Goal: Task Accomplishment & Management: Use online tool/utility

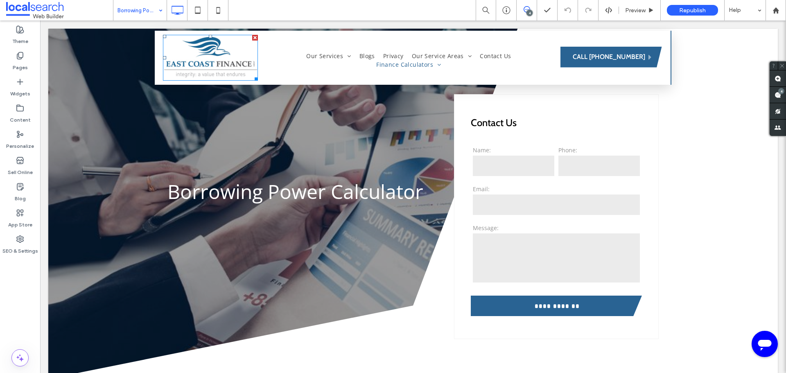
click at [148, 10] on input at bounding box center [138, 10] width 41 height 20
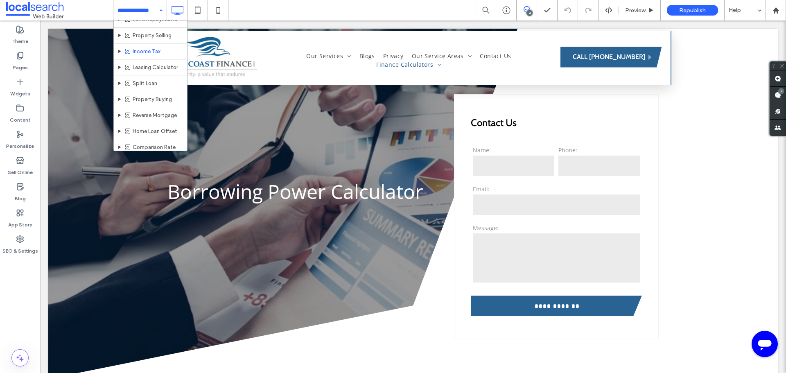
scroll to position [358, 0]
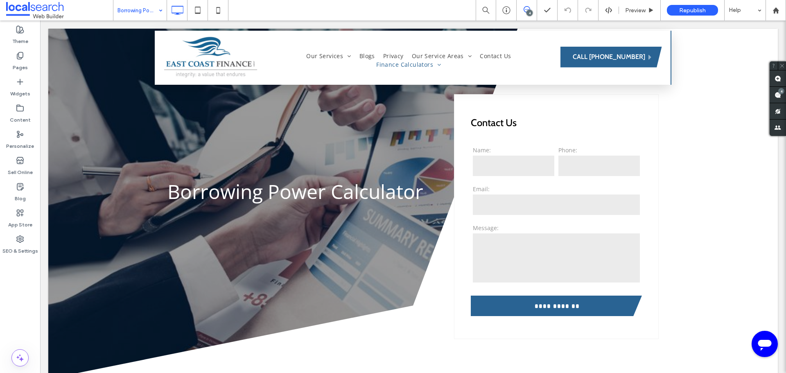
click at [527, 8] on icon at bounding box center [527, 9] width 7 height 7
click at [527, 14] on div "4" at bounding box center [530, 13] width 6 height 6
click at [775, 93] on use at bounding box center [778, 95] width 7 height 7
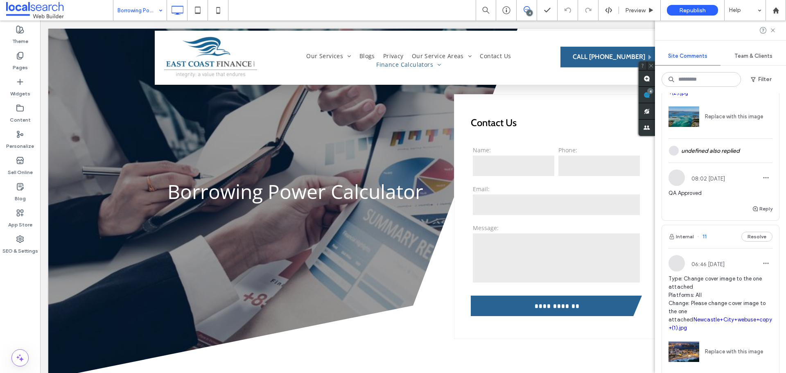
scroll to position [778, 0]
click at [134, 14] on input at bounding box center [138, 10] width 41 height 20
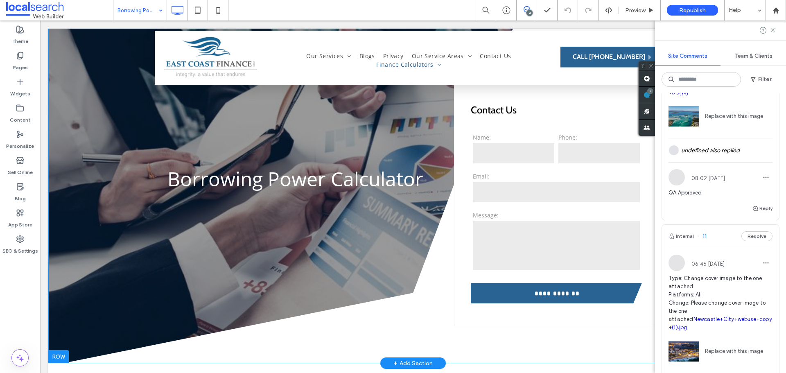
scroll to position [0, 0]
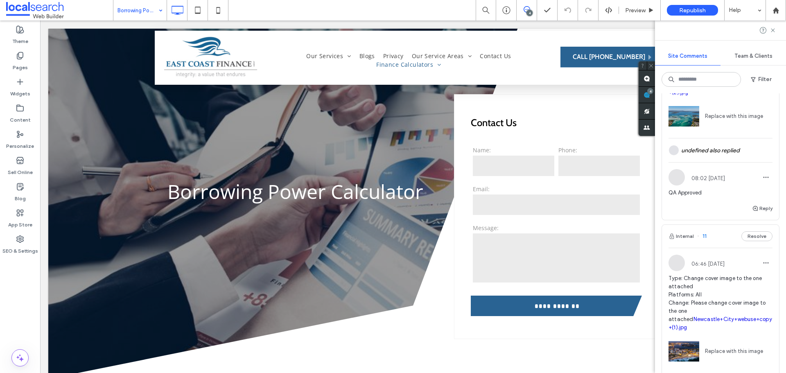
click at [158, 8] on div "Borrowing Power" at bounding box center [139, 10] width 53 height 20
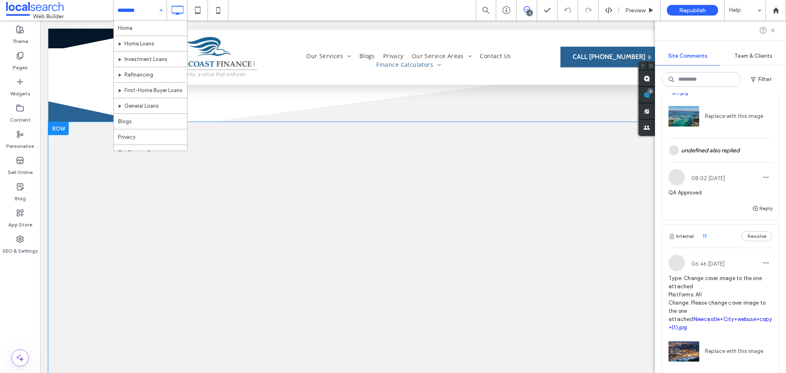
scroll to position [369, 0]
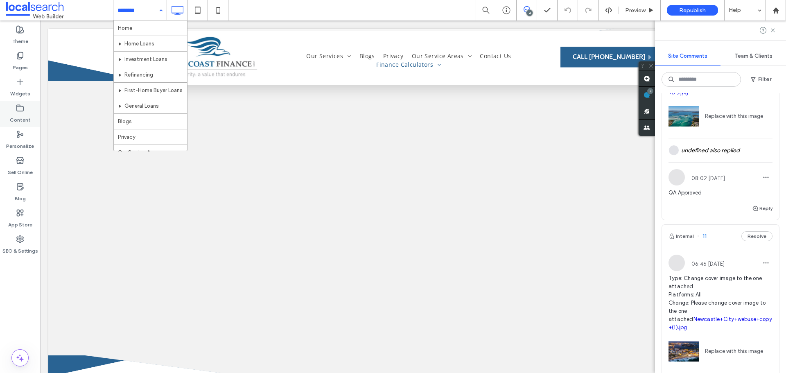
click at [18, 113] on label "Content" at bounding box center [20, 117] width 21 height 11
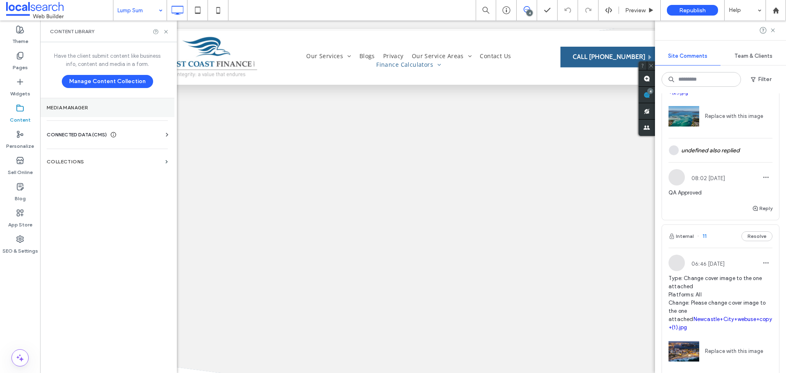
click at [136, 109] on label "Media Manager" at bounding box center [107, 108] width 121 height 6
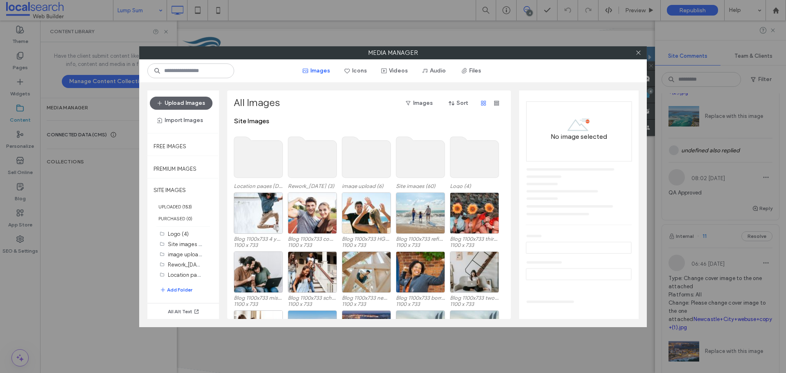
click at [641, 52] on icon at bounding box center [639, 53] width 6 height 6
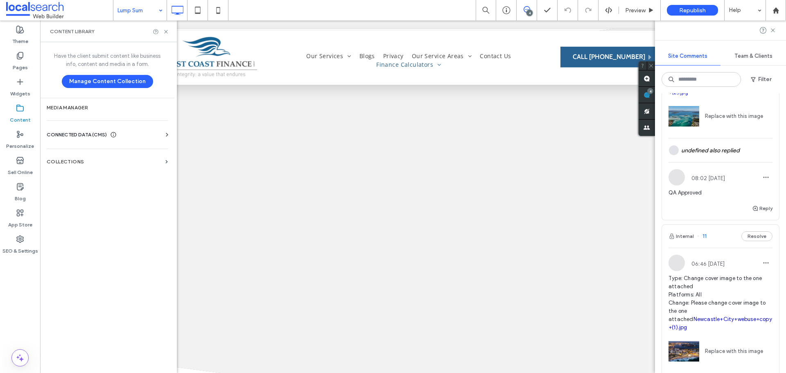
click at [138, 136] on div "CONNECTED DATA (CMS)" at bounding box center [109, 135] width 124 height 8
click at [109, 154] on label "Business Info" at bounding box center [108, 155] width 111 height 6
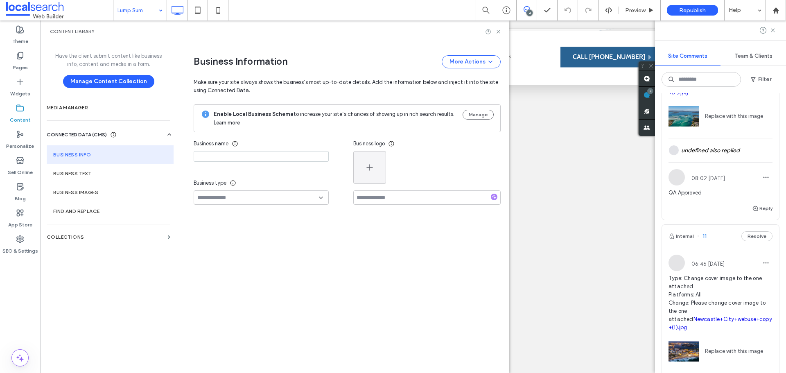
type input "**********"
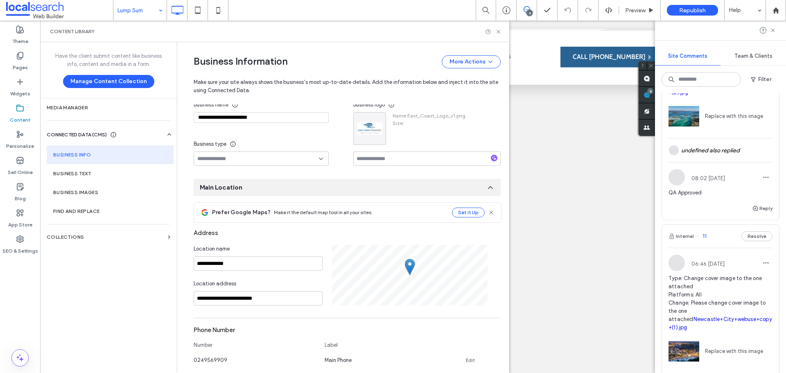
scroll to position [4, 0]
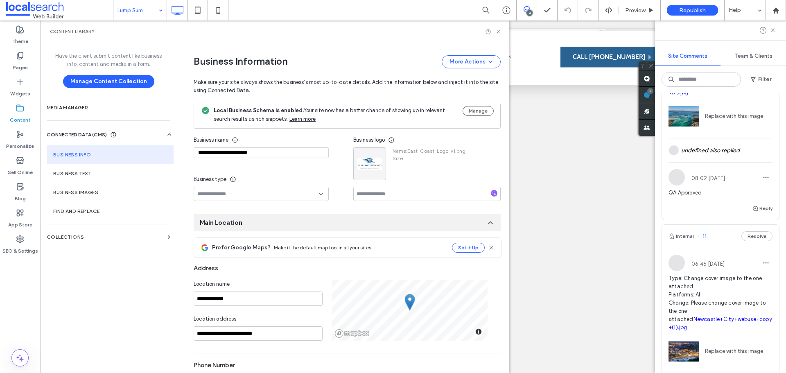
click at [262, 153] on input "**********" at bounding box center [261, 152] width 135 height 11
click at [498, 32] on use at bounding box center [498, 31] width 3 height 3
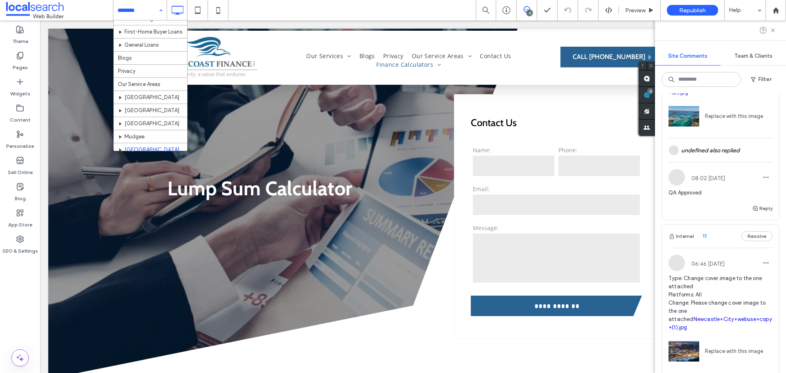
scroll to position [123, 0]
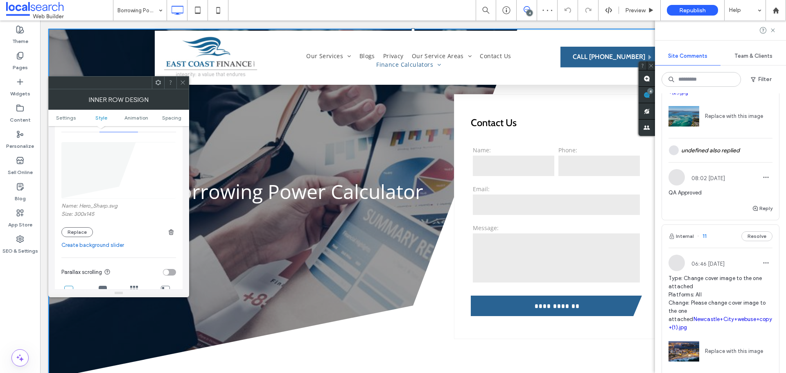
scroll to position [123, 0]
click at [182, 85] on span at bounding box center [183, 83] width 6 height 12
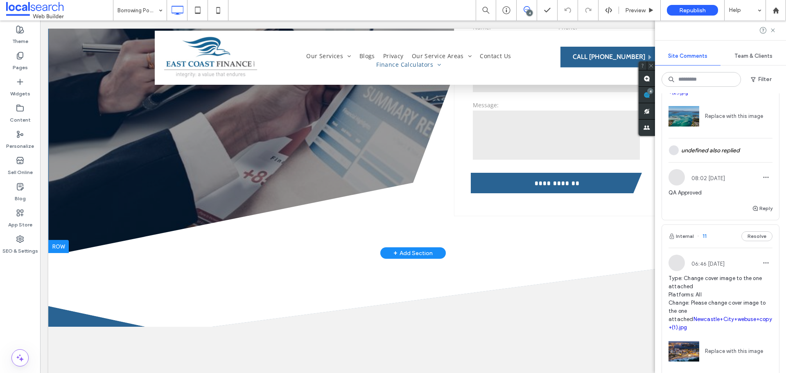
click at [59, 248] on div at bounding box center [58, 246] width 20 height 13
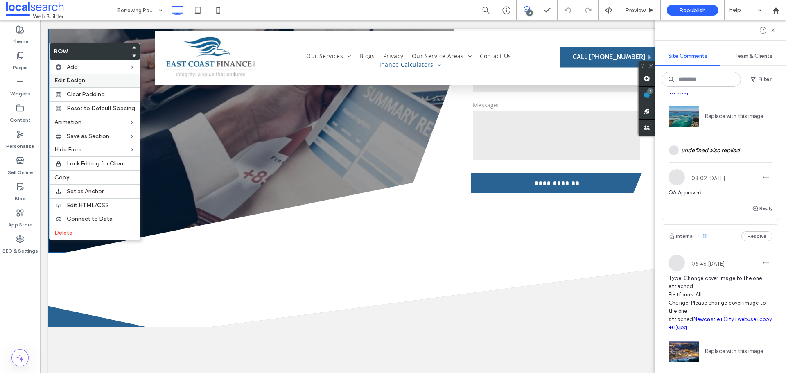
click at [83, 77] on span "Edit Design" at bounding box center [69, 80] width 31 height 7
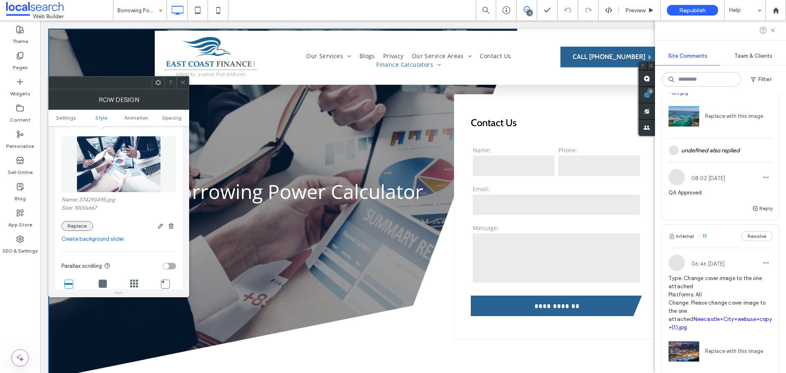
click at [77, 229] on button "Replace" at bounding box center [77, 226] width 32 height 10
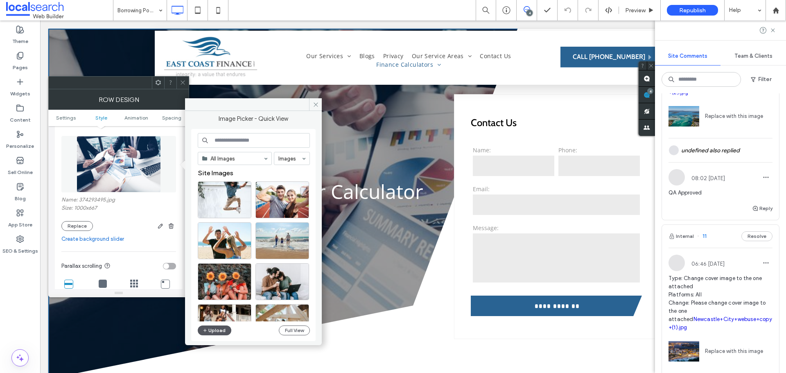
click at [214, 331] on button "Upload" at bounding box center [215, 331] width 34 height 10
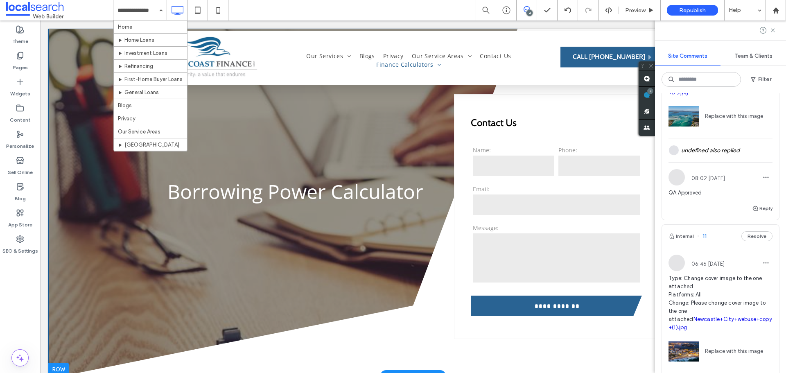
click at [65, 367] on div at bounding box center [58, 369] width 20 height 13
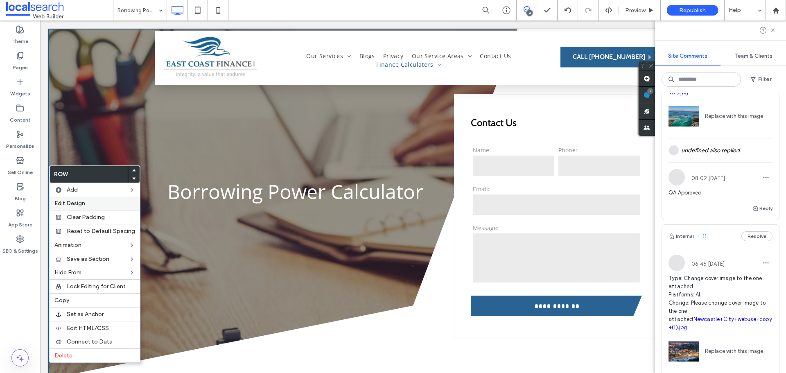
click at [79, 204] on span "Edit Design" at bounding box center [69, 203] width 31 height 7
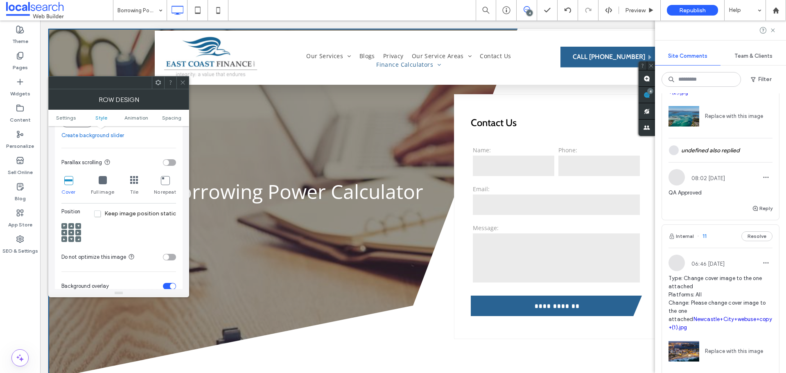
scroll to position [246, 0]
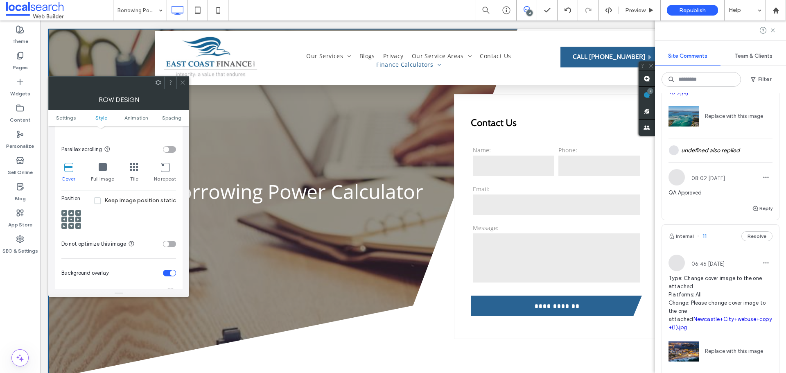
click at [71, 218] on icon at bounding box center [71, 219] width 2 height 2
click at [77, 220] on use at bounding box center [78, 219] width 2 height 2
click at [72, 220] on use at bounding box center [71, 220] width 2 height 2
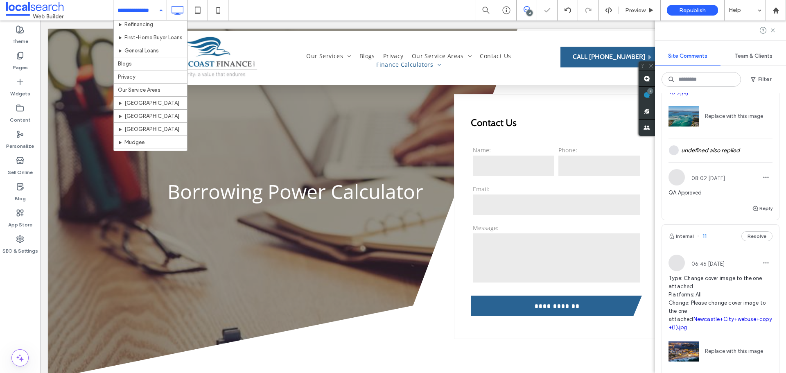
scroll to position [123, 0]
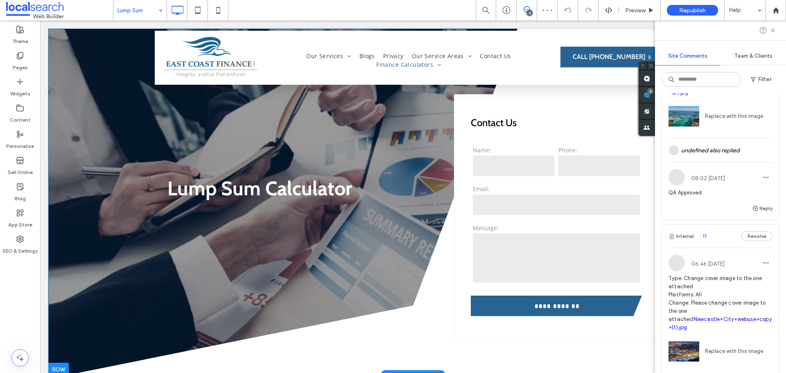
click at [61, 364] on div at bounding box center [58, 369] width 20 height 13
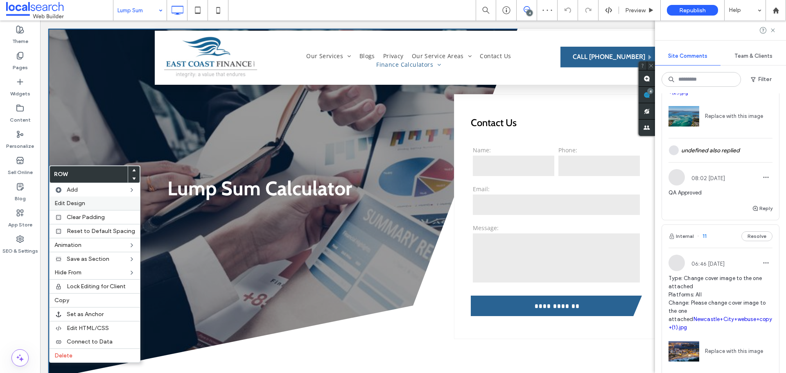
click at [73, 205] on span "Edit Design" at bounding box center [69, 203] width 31 height 7
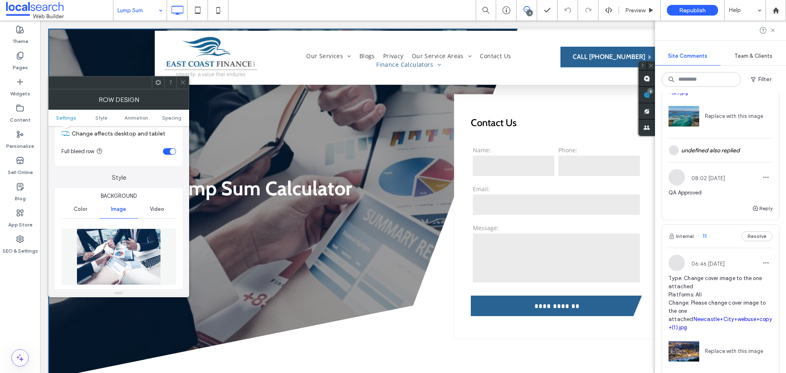
scroll to position [82, 0]
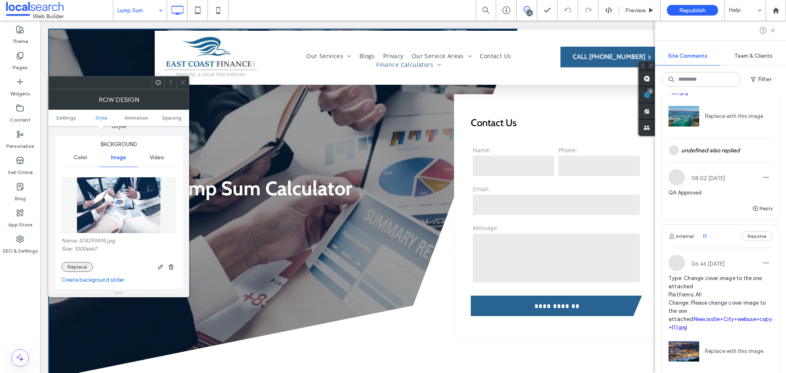
click at [81, 266] on button "Replace" at bounding box center [77, 267] width 32 height 10
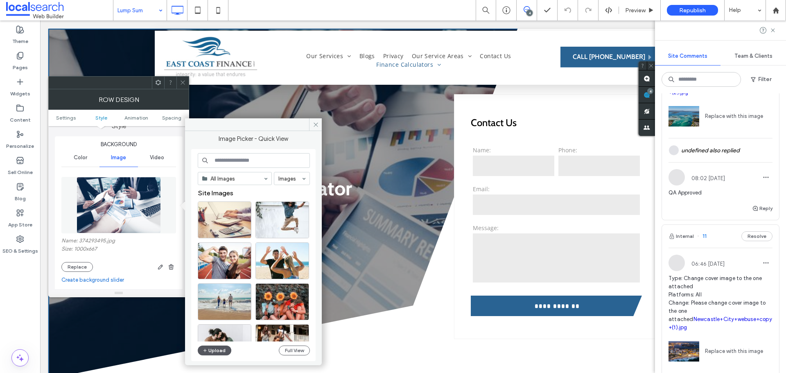
click at [208, 352] on span "button" at bounding box center [206, 350] width 6 height 9
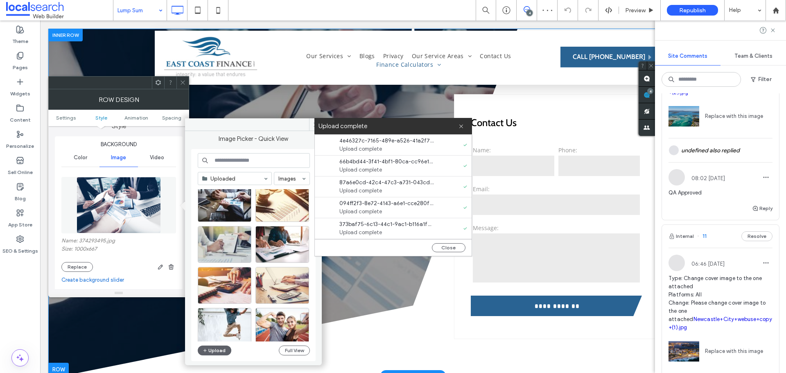
scroll to position [164, 0]
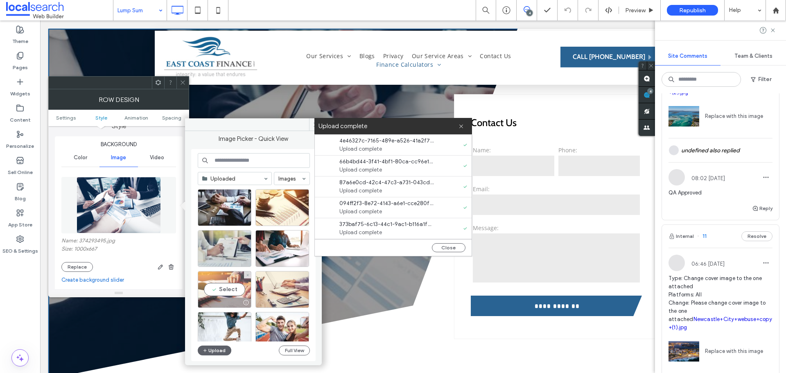
click at [229, 294] on div "Select" at bounding box center [225, 289] width 54 height 37
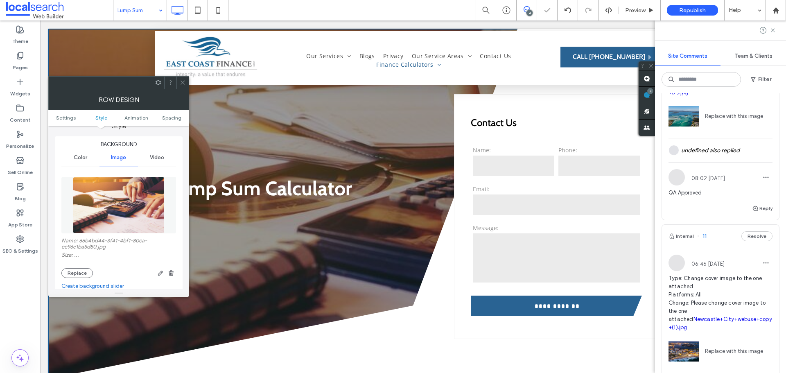
click at [183, 81] on icon at bounding box center [183, 82] width 6 height 6
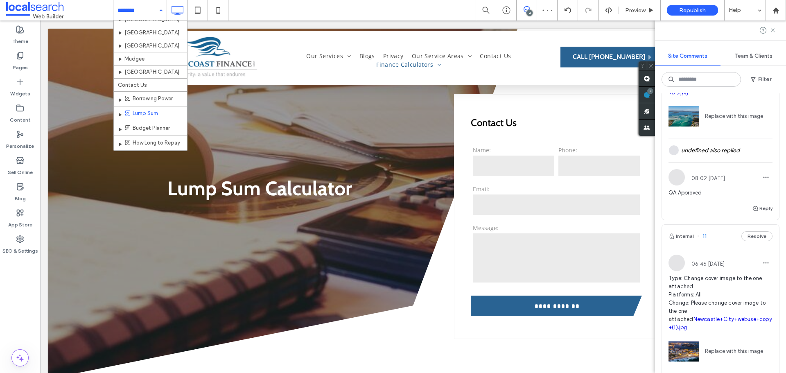
scroll to position [205, 0]
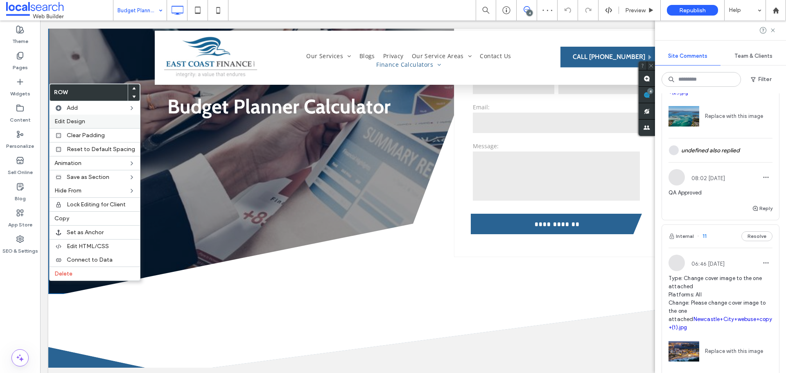
click at [86, 124] on label "Edit Design" at bounding box center [94, 121] width 81 height 7
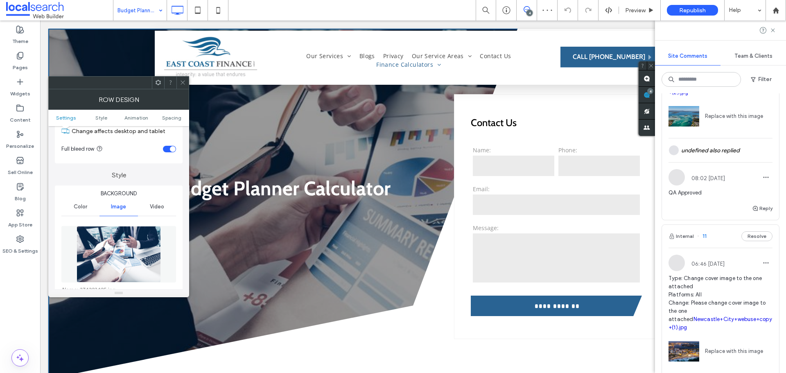
scroll to position [82, 0]
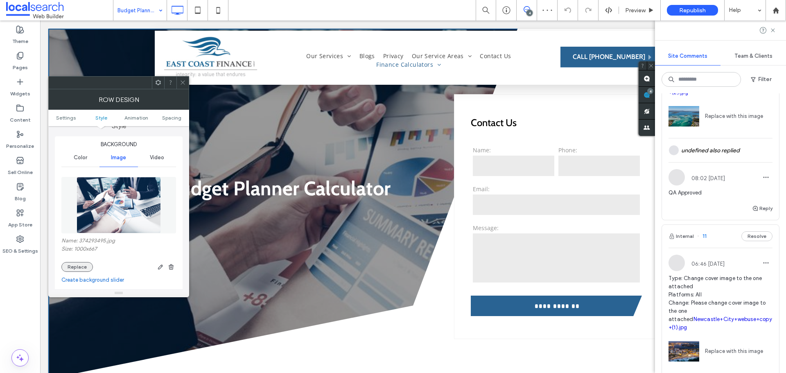
click at [80, 269] on button "Replace" at bounding box center [77, 267] width 32 height 10
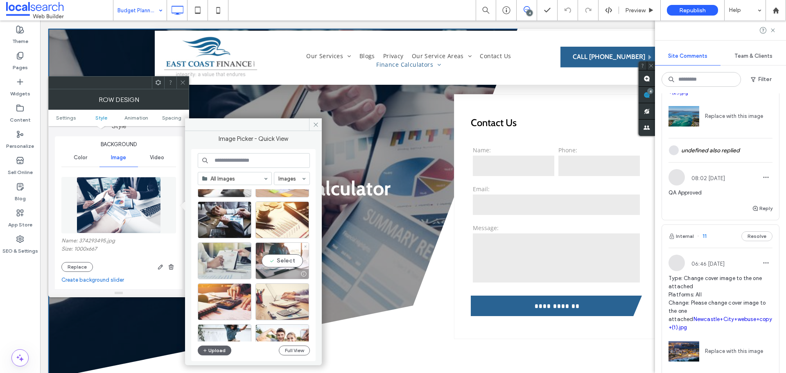
scroll to position [205, 0]
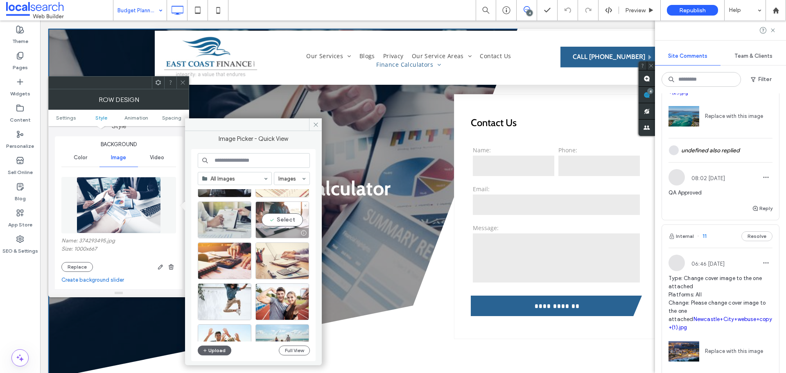
click at [278, 217] on div "Select" at bounding box center [283, 219] width 54 height 37
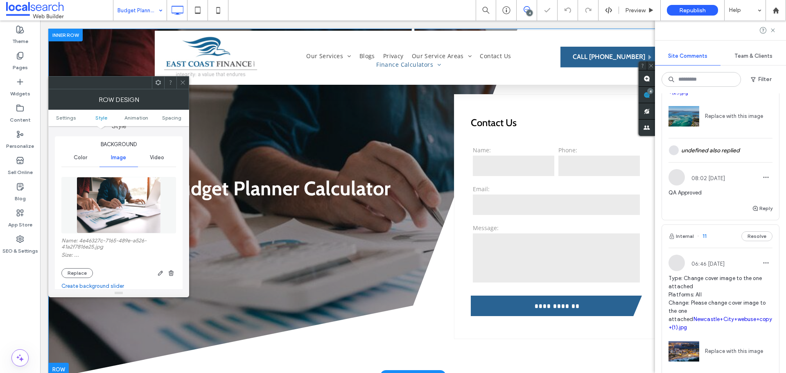
scroll to position [0, 0]
click at [184, 79] on span at bounding box center [183, 83] width 6 height 12
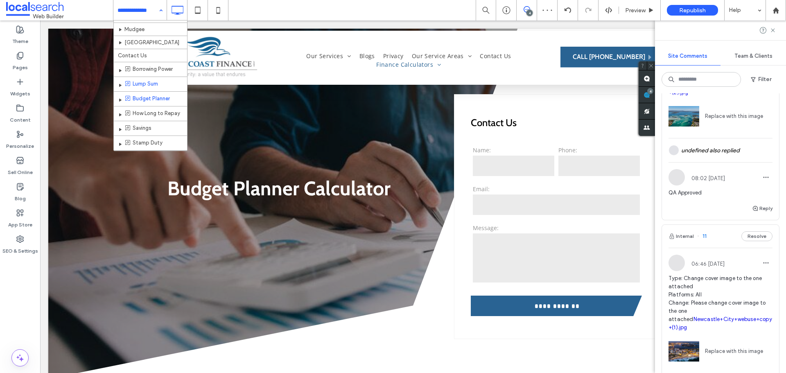
scroll to position [164, 0]
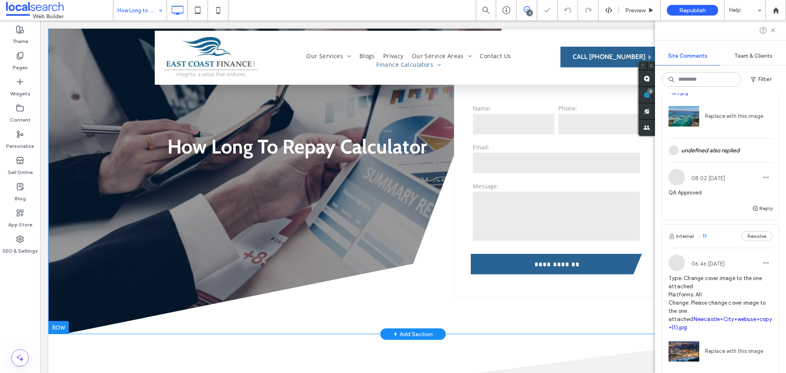
scroll to position [82, 0]
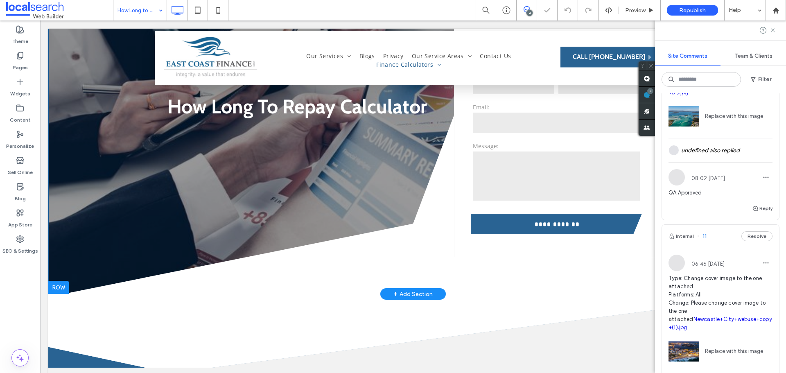
click at [63, 286] on div at bounding box center [58, 287] width 20 height 13
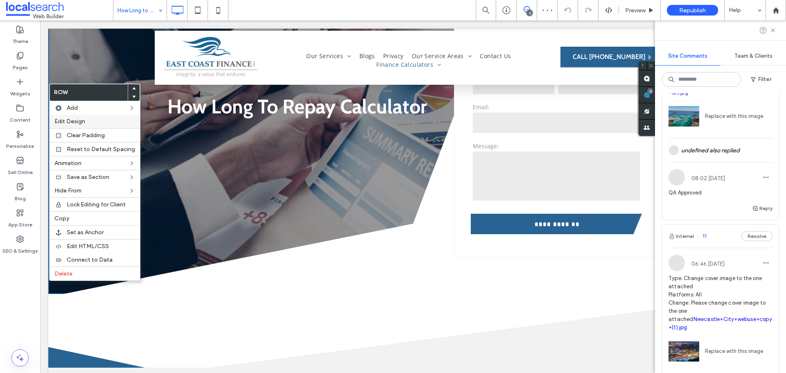
click at [89, 120] on label "Edit Design" at bounding box center [94, 121] width 81 height 7
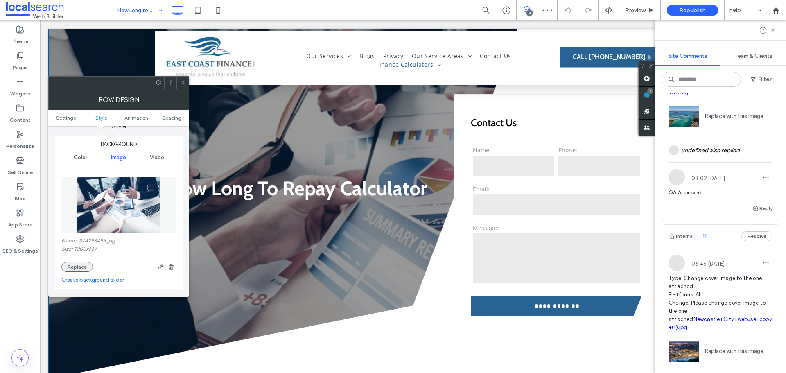
click at [78, 267] on button "Replace" at bounding box center [77, 267] width 32 height 10
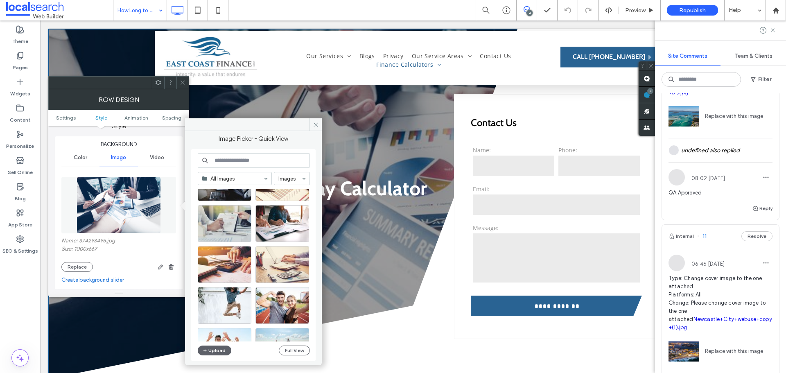
scroll to position [205, 0]
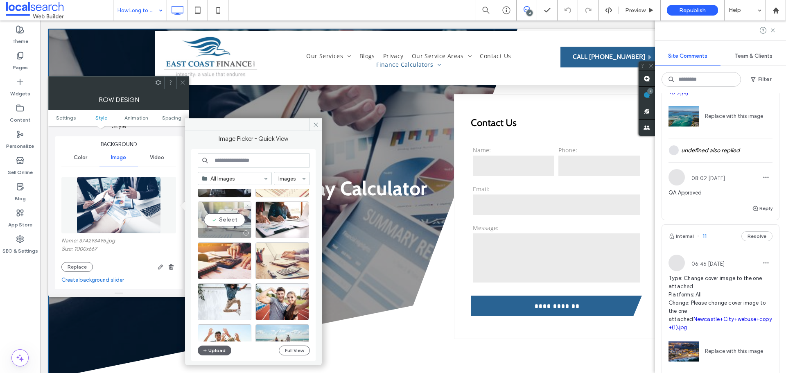
click at [221, 219] on div "Select" at bounding box center [225, 219] width 54 height 37
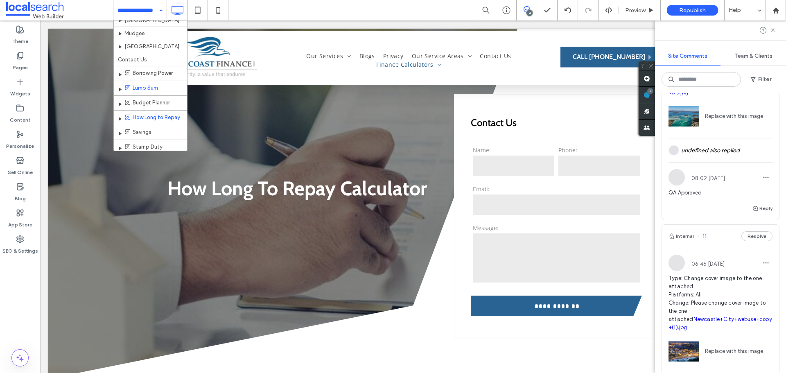
scroll to position [164, 0]
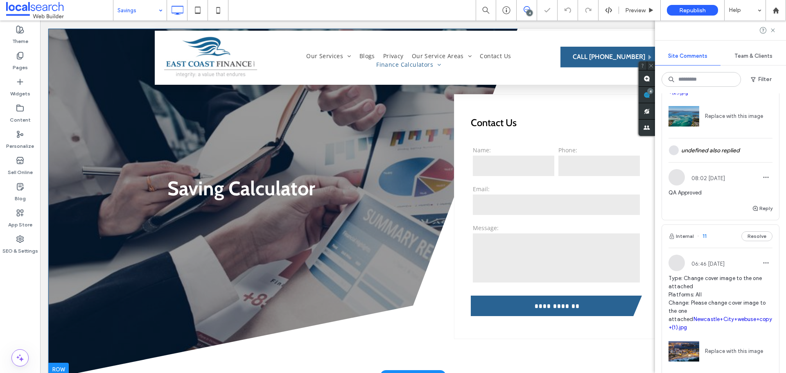
click at [63, 370] on div at bounding box center [58, 369] width 20 height 13
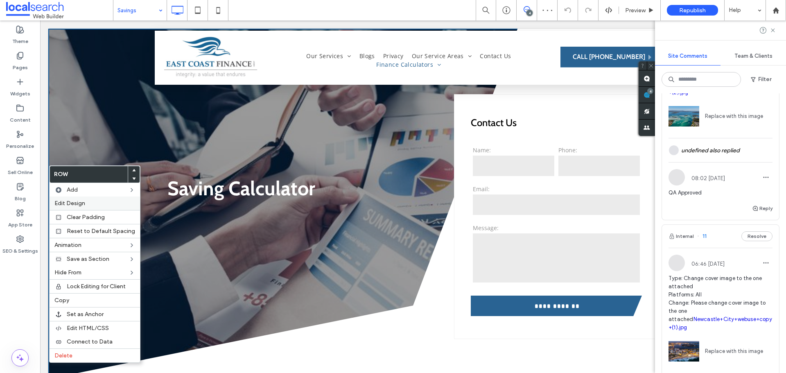
click at [86, 204] on label "Edit Design" at bounding box center [94, 203] width 81 height 7
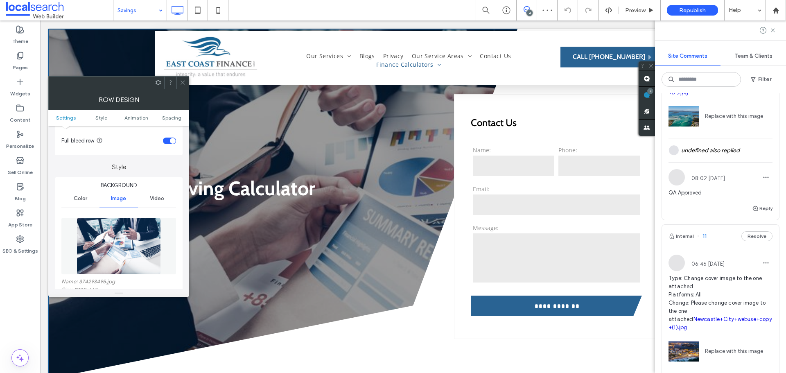
scroll to position [82, 0]
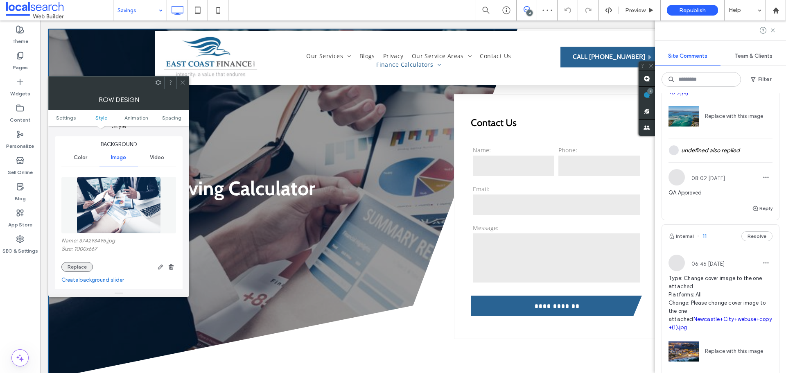
click at [72, 265] on button "Replace" at bounding box center [77, 267] width 32 height 10
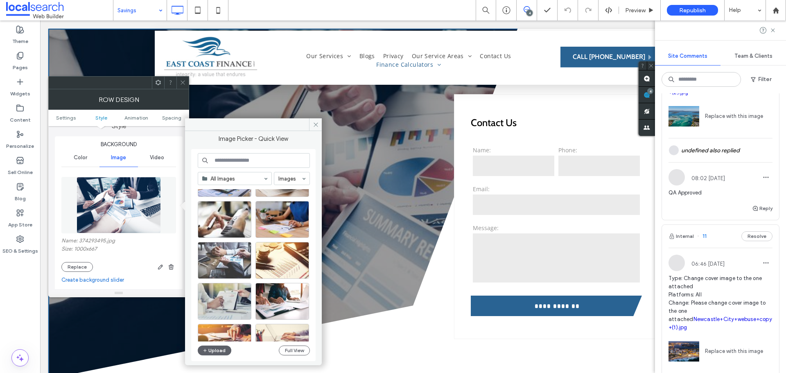
scroll to position [123, 0]
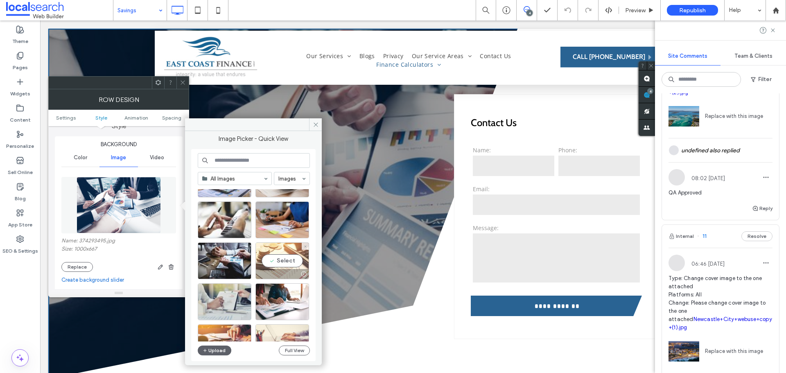
click at [277, 260] on div "Select" at bounding box center [283, 260] width 54 height 37
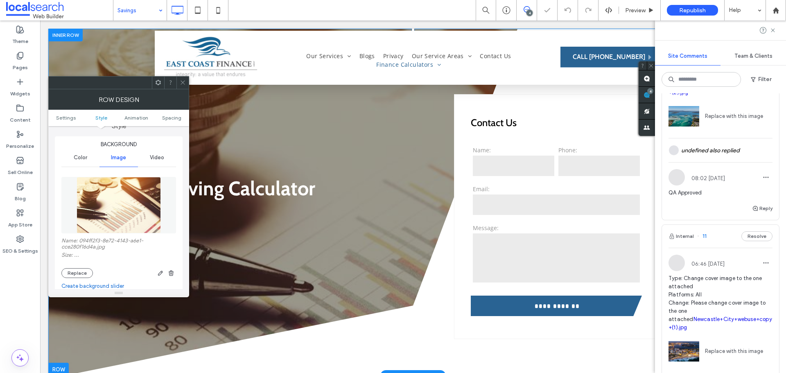
scroll to position [0, 0]
click at [184, 79] on icon at bounding box center [183, 82] width 6 height 6
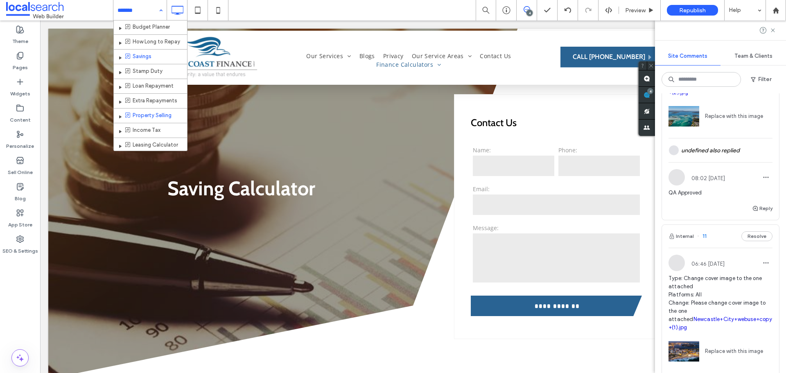
scroll to position [246, 0]
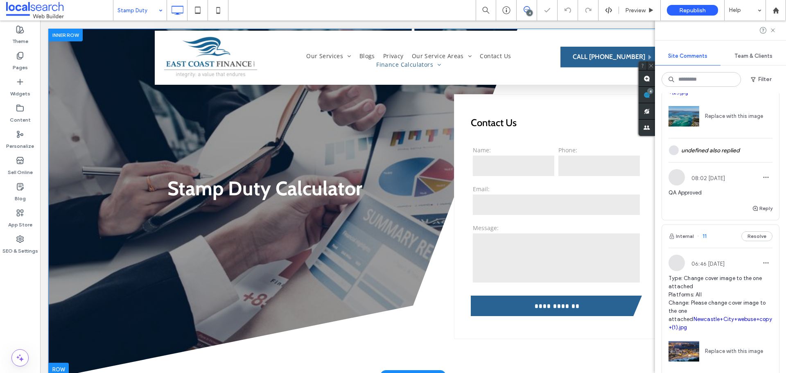
click at [62, 368] on div at bounding box center [58, 369] width 20 height 13
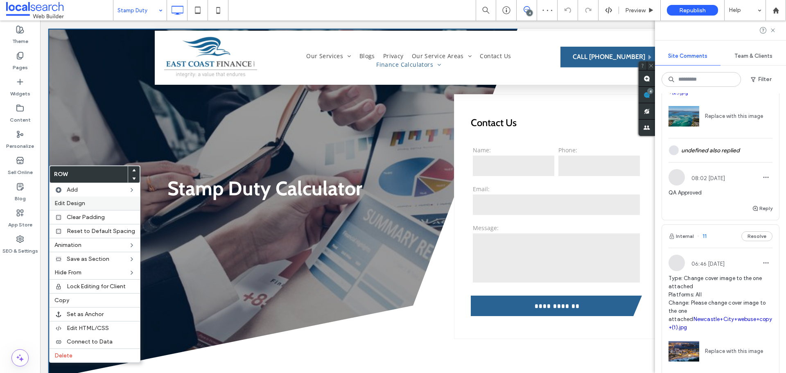
click at [90, 204] on label "Edit Design" at bounding box center [94, 203] width 81 height 7
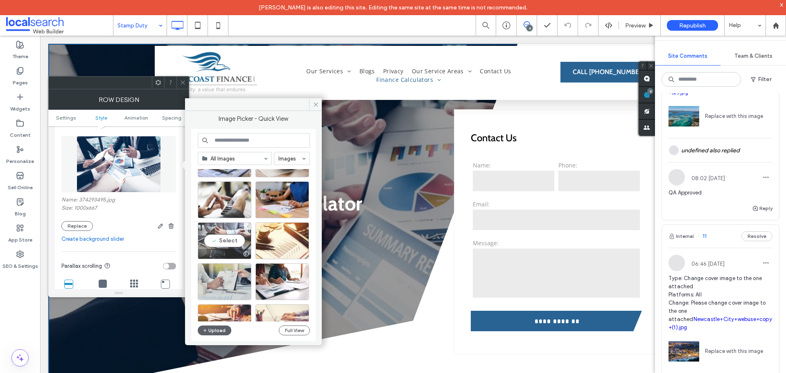
click at [229, 238] on div "Select" at bounding box center [225, 240] width 54 height 37
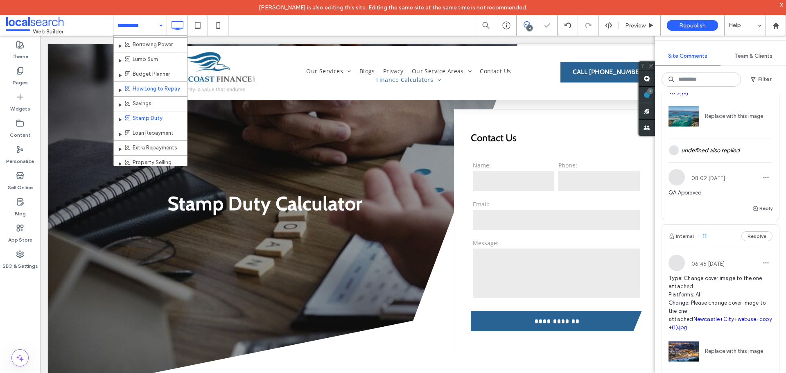
scroll to position [205, 0]
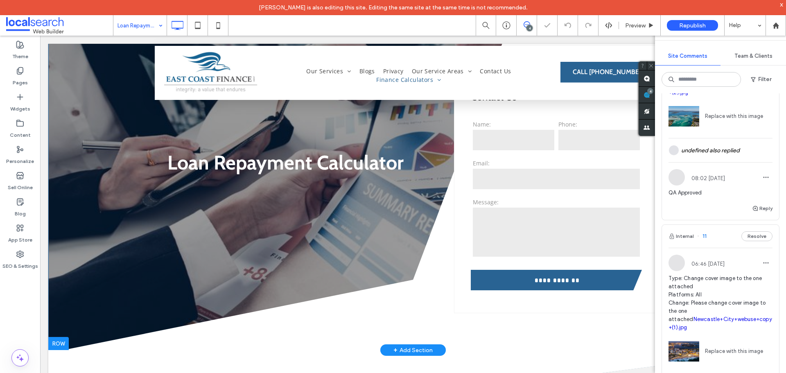
click at [61, 343] on div at bounding box center [58, 343] width 20 height 13
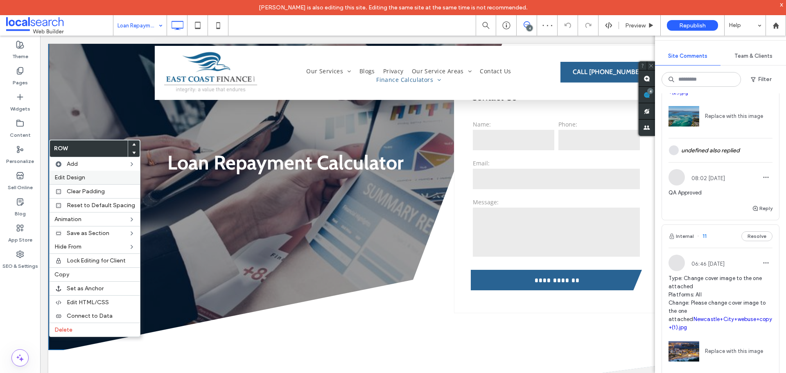
click at [90, 179] on label "Edit Design" at bounding box center [94, 177] width 81 height 7
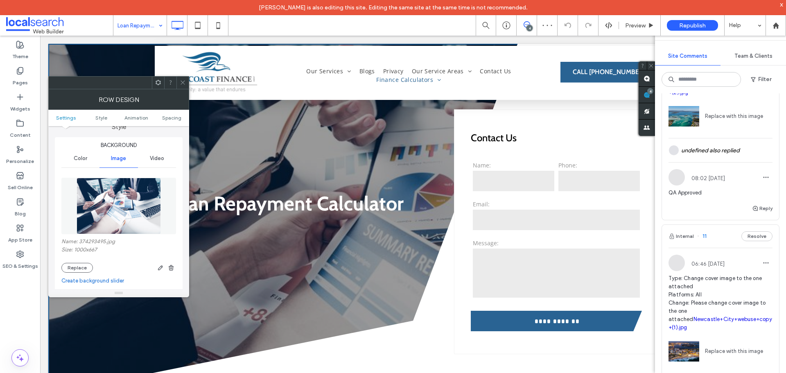
scroll to position [82, 0]
click at [81, 265] on button "Replace" at bounding box center [77, 267] width 32 height 10
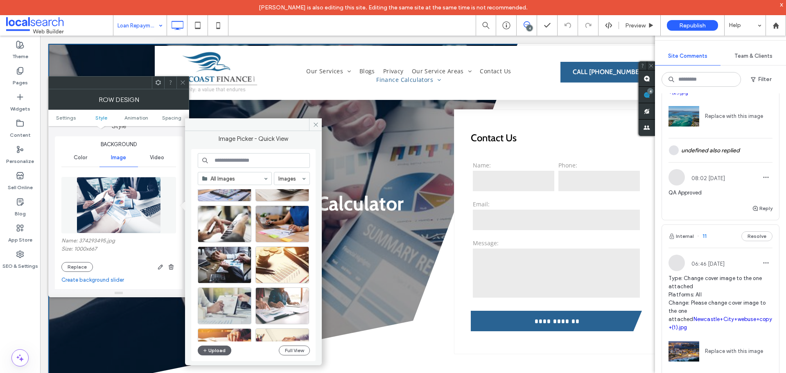
scroll to position [123, 0]
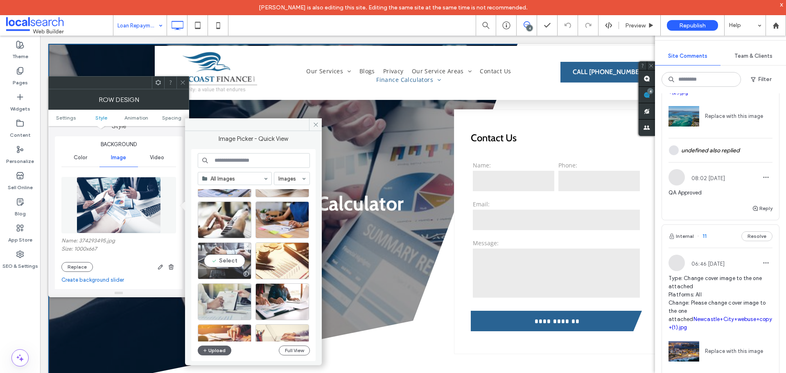
click at [229, 257] on div "Select" at bounding box center [225, 260] width 54 height 37
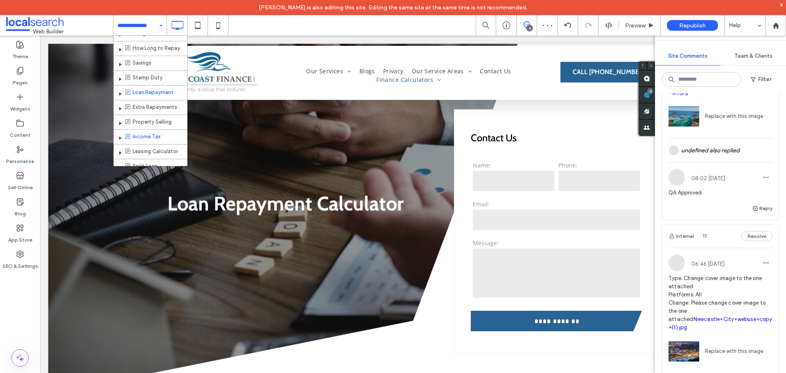
scroll to position [246, 0]
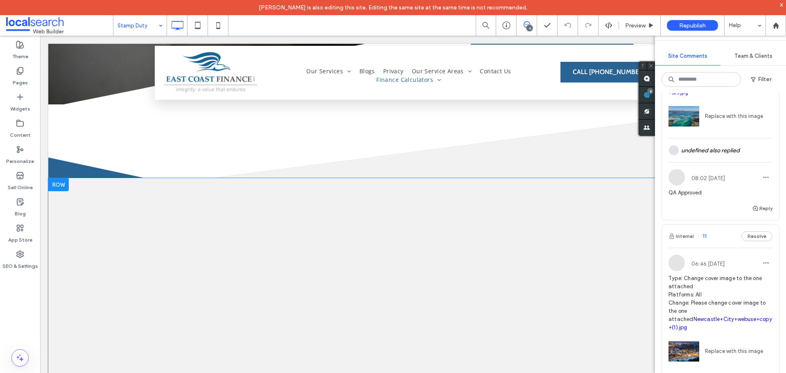
scroll to position [246, 0]
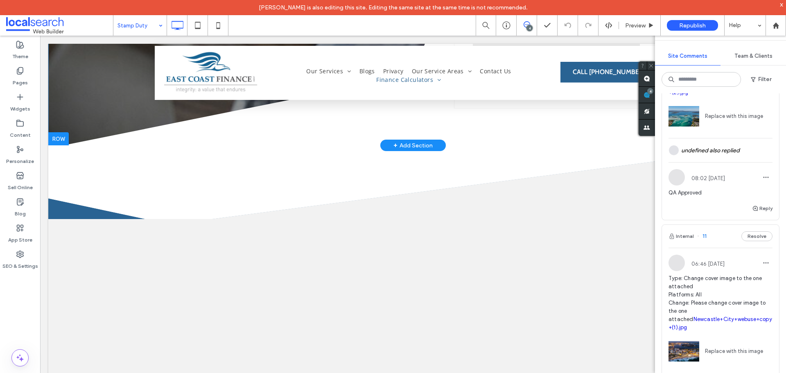
click at [59, 136] on div at bounding box center [58, 138] width 20 height 13
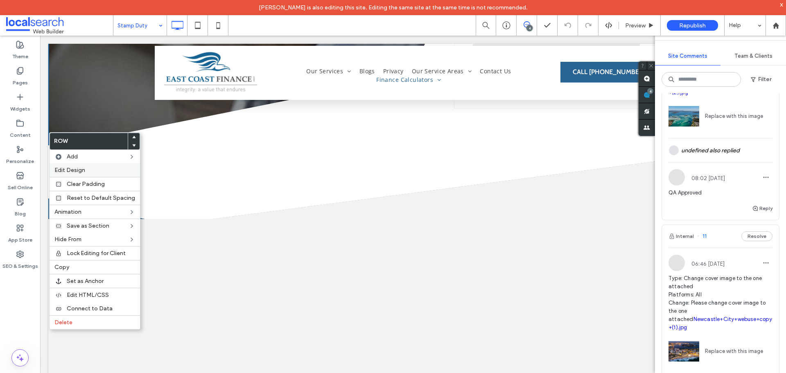
click at [97, 173] on label "Edit Design" at bounding box center [94, 170] width 81 height 7
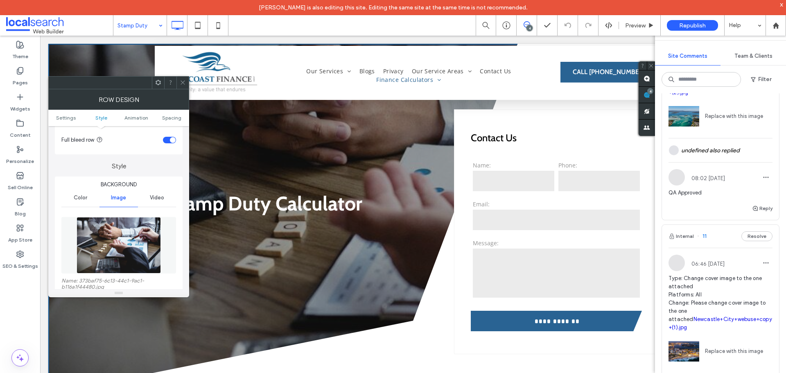
scroll to position [82, 0]
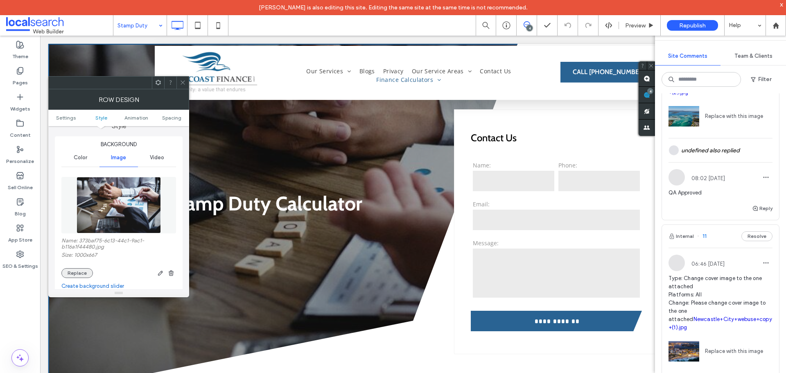
click at [79, 276] on button "Replace" at bounding box center [77, 273] width 32 height 10
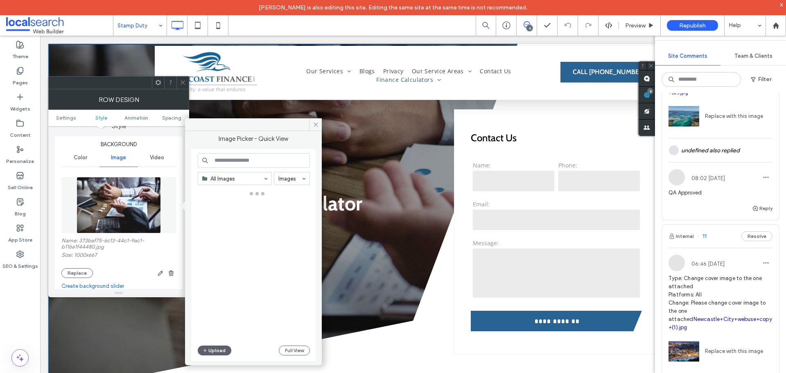
scroll to position [0, 0]
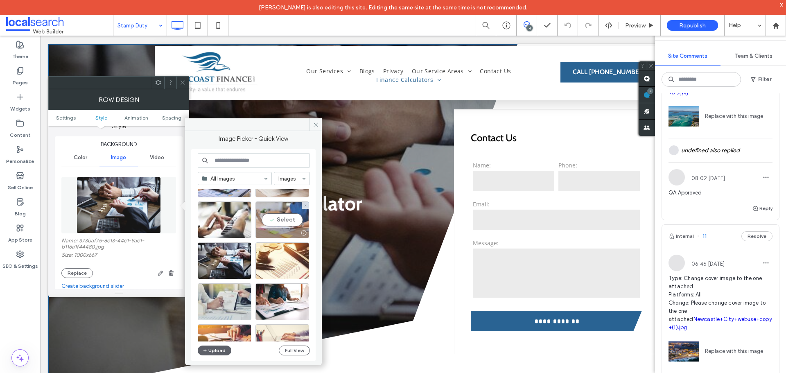
click at [277, 221] on div "Select" at bounding box center [283, 219] width 54 height 37
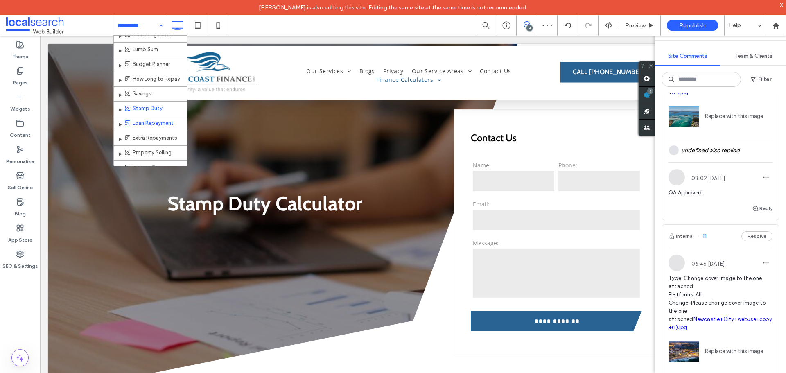
scroll to position [205, 0]
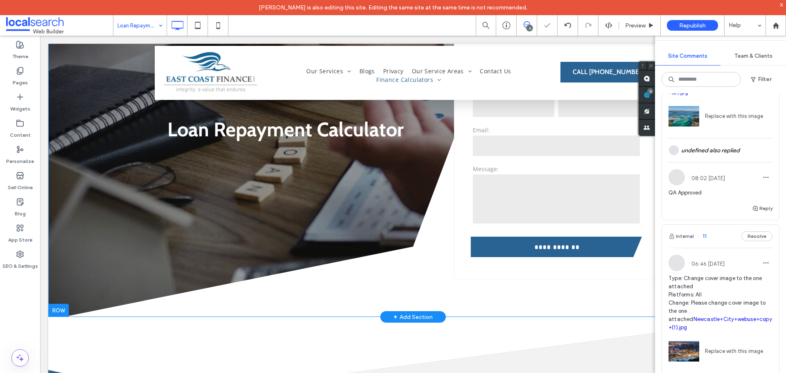
scroll to position [164, 0]
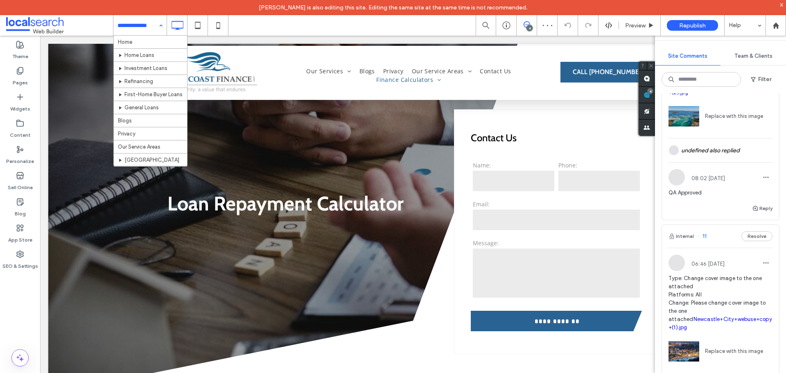
click at [129, 29] on input at bounding box center [138, 25] width 41 height 20
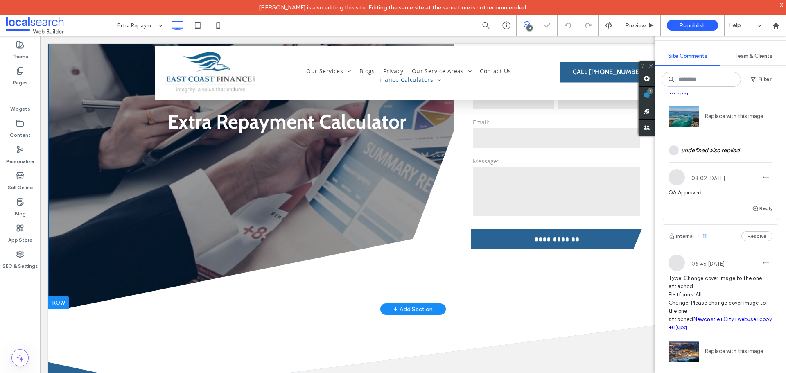
click at [62, 301] on div at bounding box center [58, 302] width 20 height 13
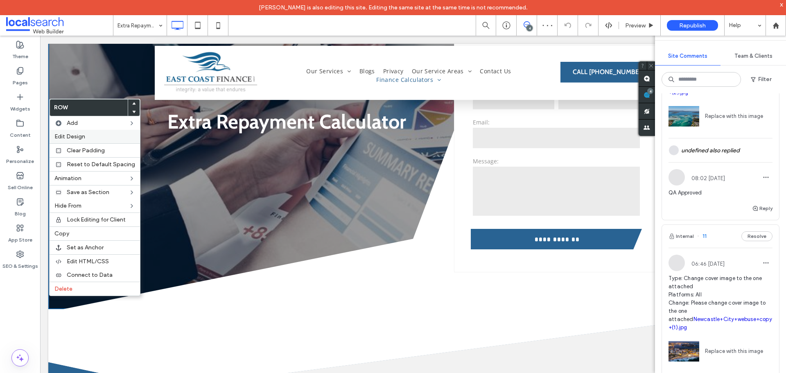
click at [95, 140] on div "Edit Design" at bounding box center [95, 137] width 91 height 14
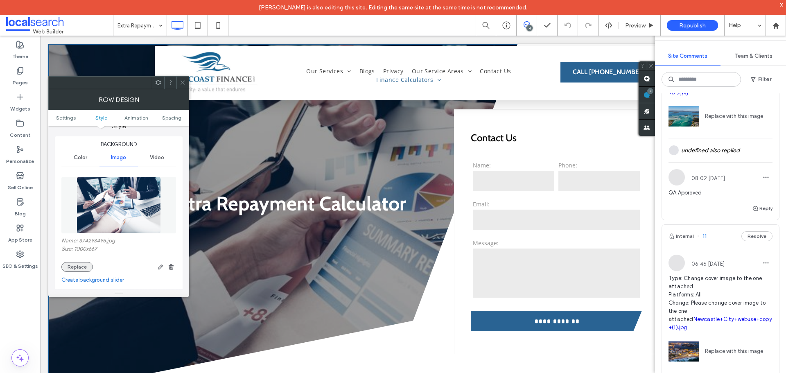
click at [72, 268] on button "Replace" at bounding box center [77, 267] width 32 height 10
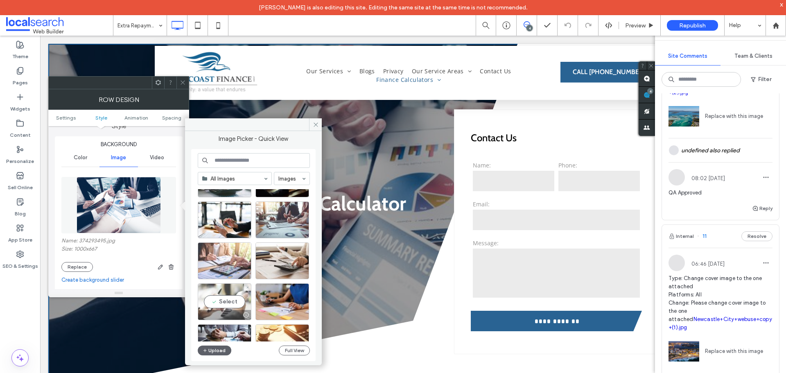
click at [222, 303] on div "Select" at bounding box center [225, 301] width 54 height 37
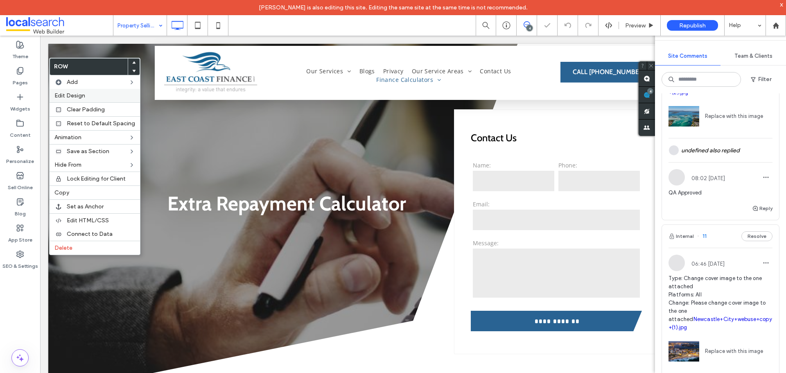
click at [85, 100] on div "Edit Design" at bounding box center [95, 96] width 91 height 14
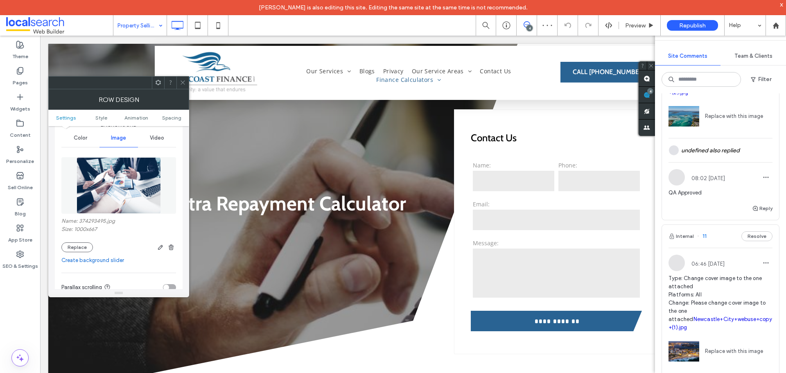
scroll to position [164, 0]
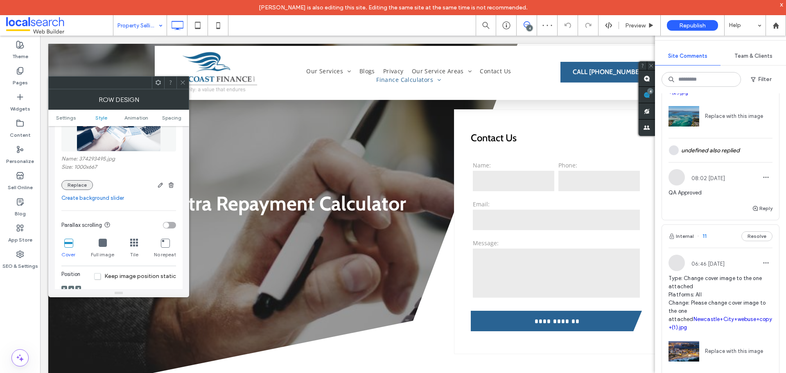
click at [71, 182] on button "Replace" at bounding box center [77, 185] width 32 height 10
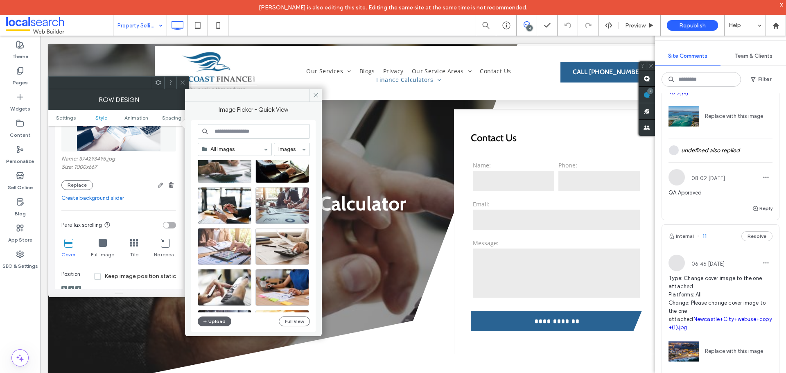
scroll to position [41, 0]
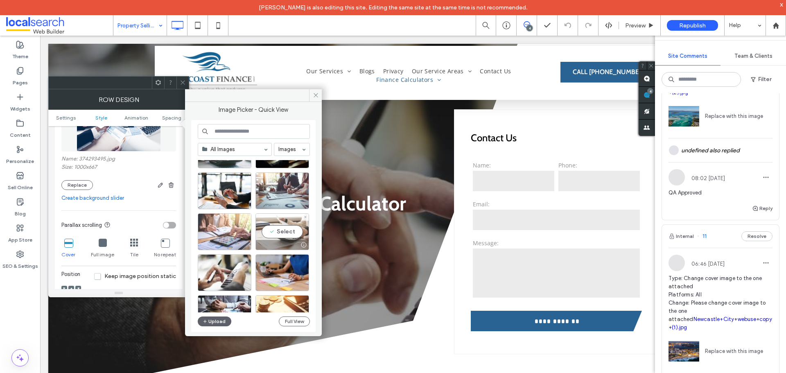
click at [273, 227] on div "Select" at bounding box center [283, 231] width 54 height 37
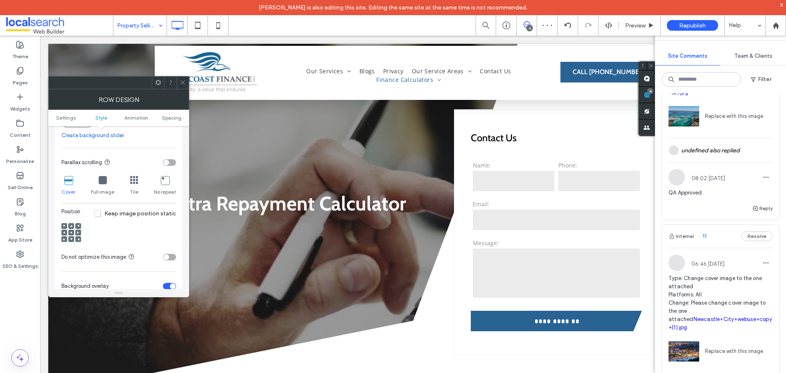
scroll to position [246, 0]
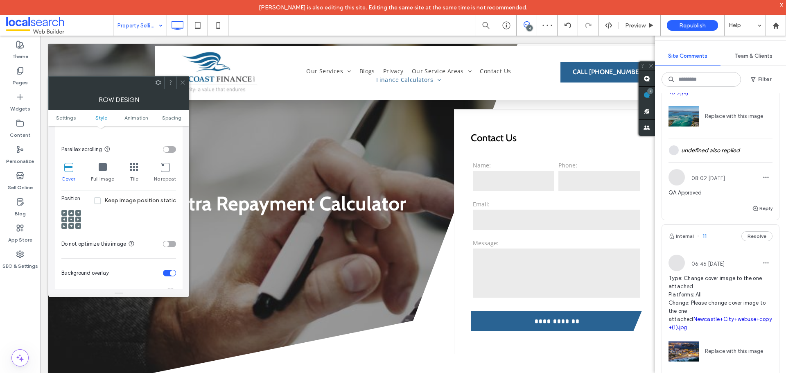
click at [72, 220] on div at bounding box center [71, 220] width 6 height 6
click at [78, 217] on span at bounding box center [78, 220] width 2 height 6
click at [72, 218] on div at bounding box center [71, 220] width 6 height 6
click at [71, 217] on span at bounding box center [71, 220] width 2 height 6
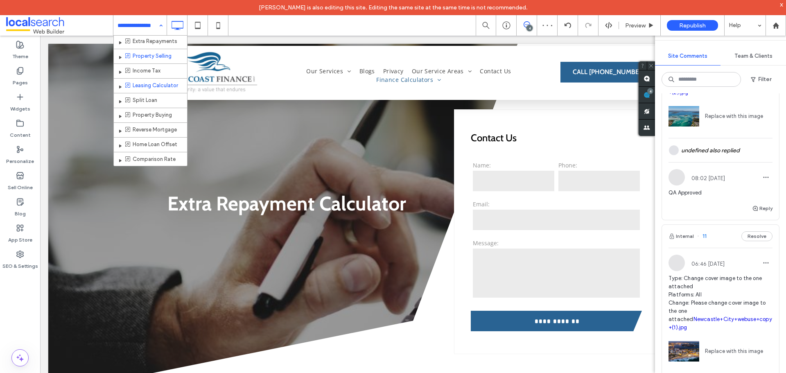
scroll to position [313, 0]
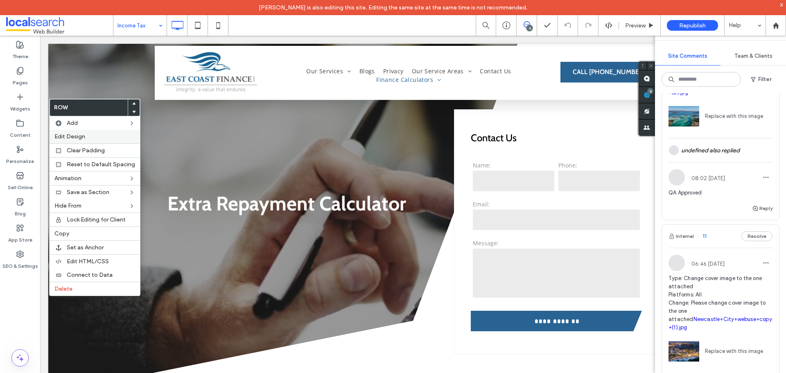
click at [94, 135] on label "Edit Design" at bounding box center [94, 136] width 81 height 7
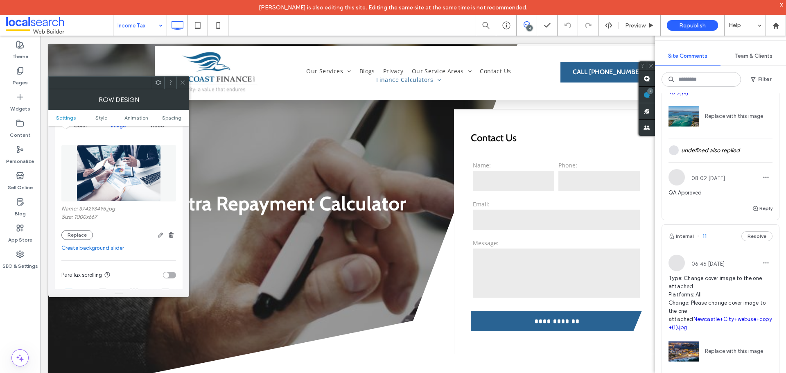
scroll to position [123, 0]
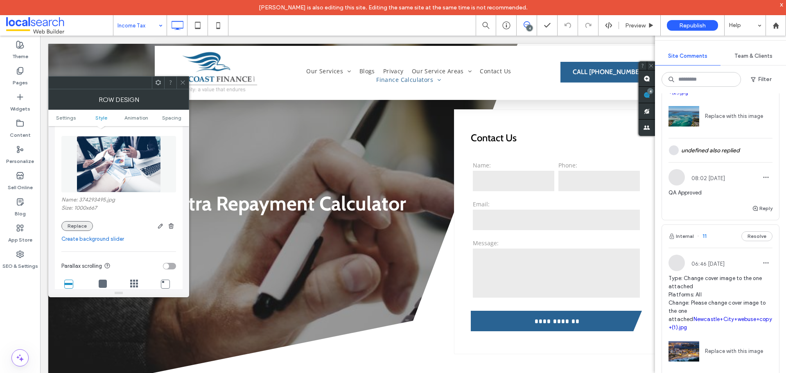
click at [82, 226] on button "Replace" at bounding box center [77, 226] width 32 height 10
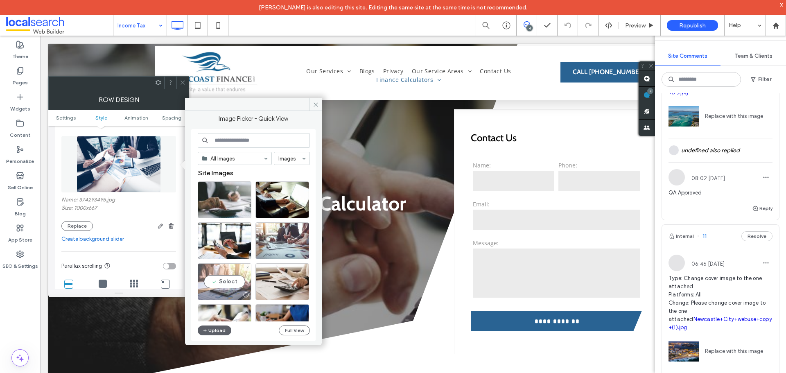
click at [235, 277] on div "Select" at bounding box center [225, 281] width 54 height 37
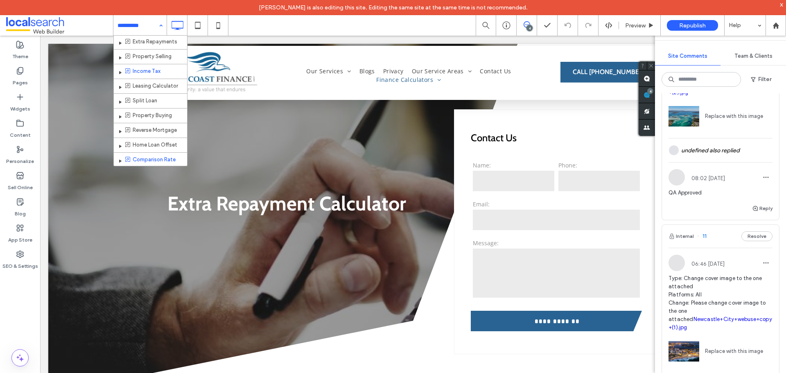
scroll to position [313, 0]
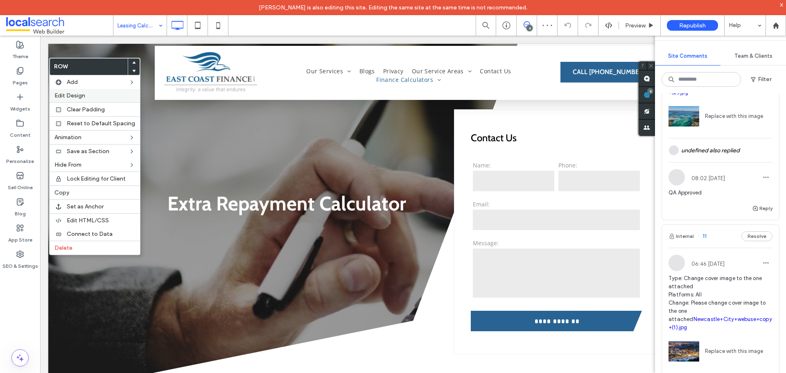
click at [100, 97] on label "Edit Design" at bounding box center [94, 95] width 81 height 7
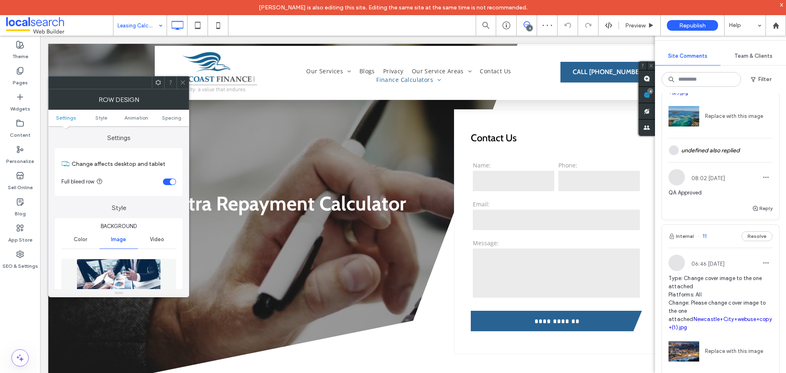
scroll to position [123, 0]
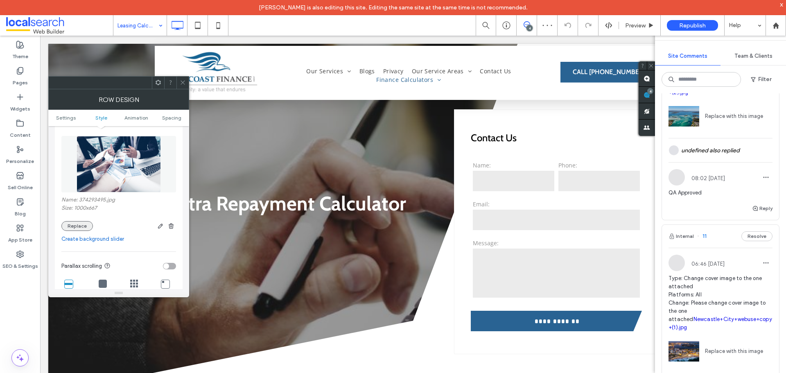
click at [79, 228] on button "Replace" at bounding box center [77, 226] width 32 height 10
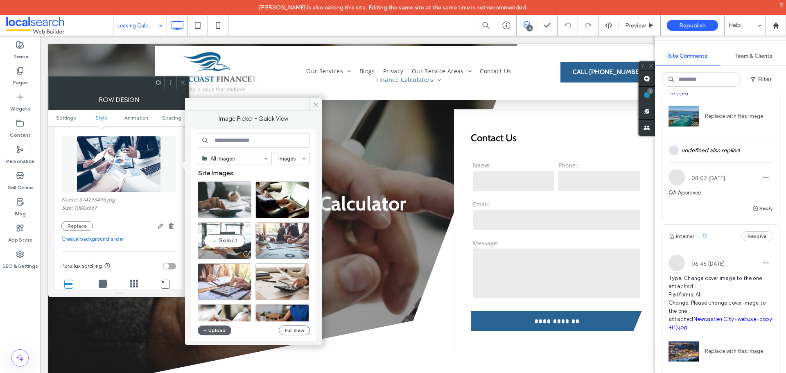
click at [234, 238] on div "Select" at bounding box center [225, 240] width 54 height 37
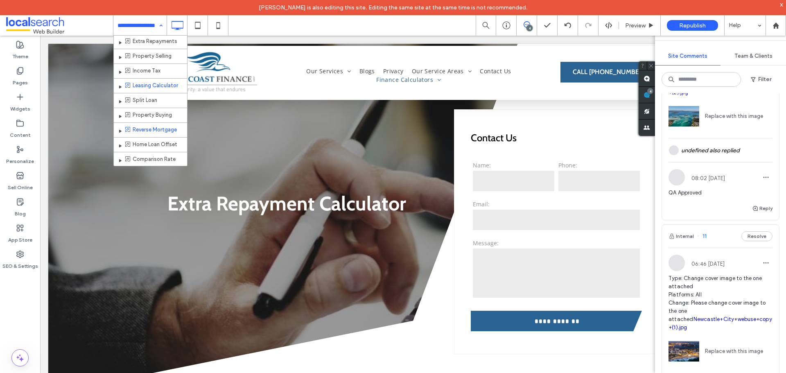
scroll to position [313, 0]
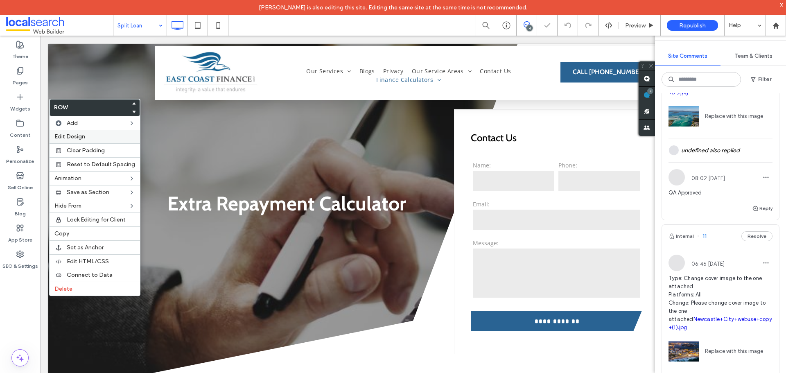
click at [89, 137] on label "Edit Design" at bounding box center [94, 136] width 81 height 7
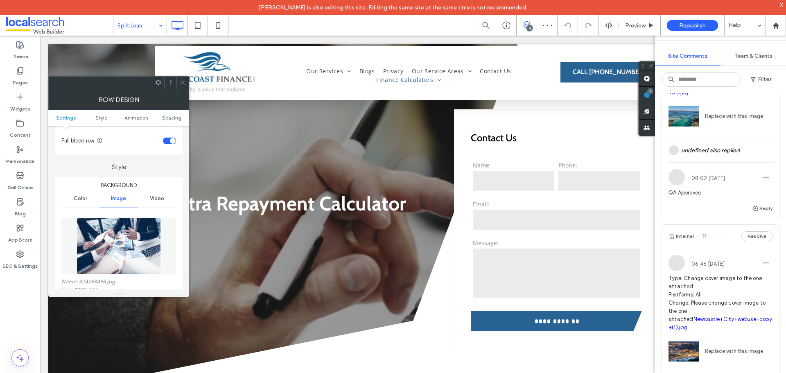
scroll to position [82, 0]
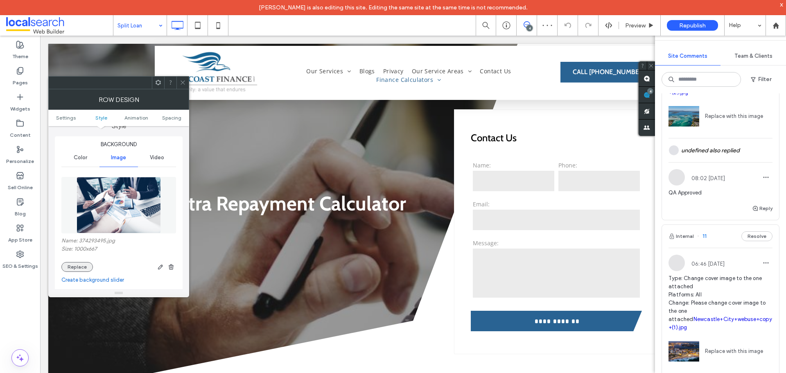
click at [76, 269] on button "Replace" at bounding box center [77, 267] width 32 height 10
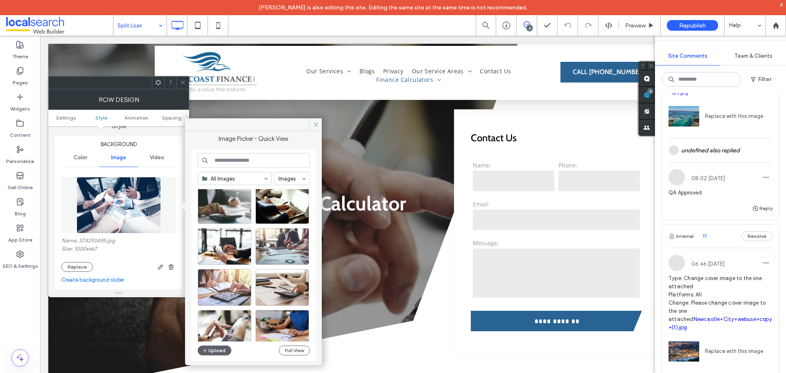
scroll to position [0, 0]
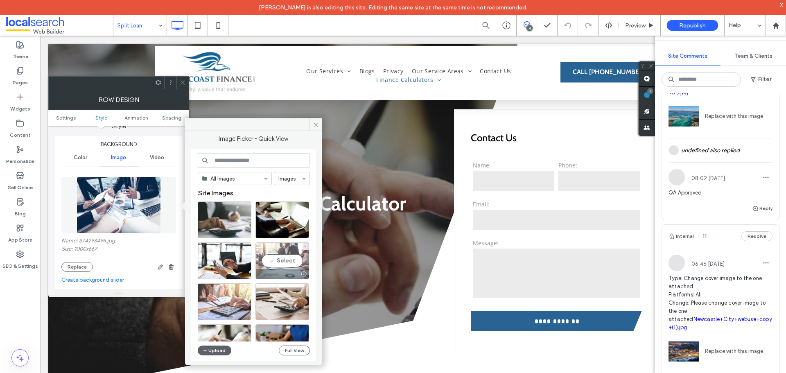
click at [287, 258] on div "Select" at bounding box center [283, 260] width 54 height 37
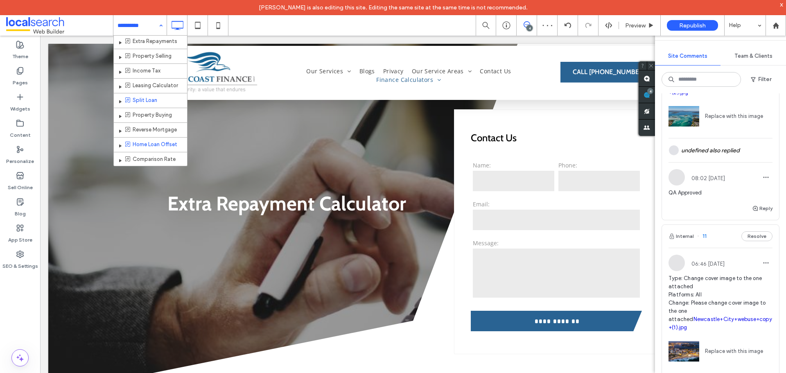
scroll to position [313, 0]
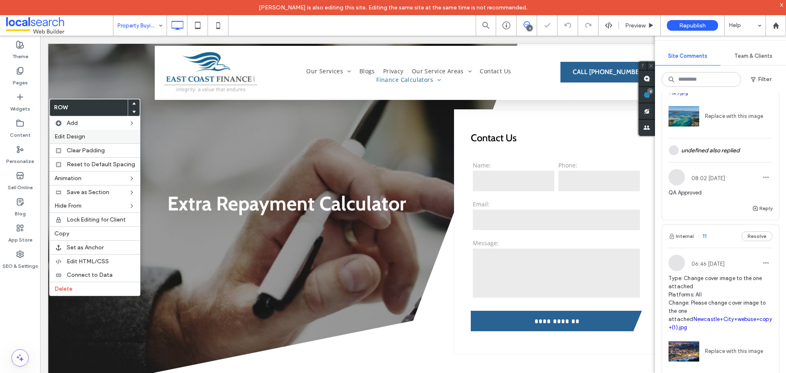
click at [87, 138] on label "Edit Design" at bounding box center [94, 136] width 81 height 7
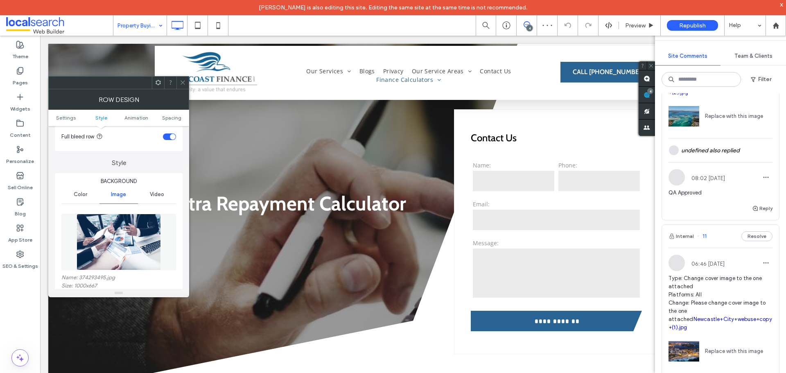
scroll to position [82, 0]
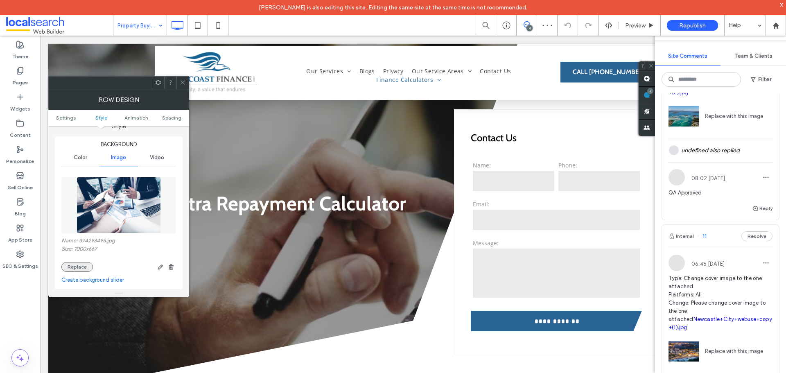
click at [77, 264] on button "Replace" at bounding box center [77, 267] width 32 height 10
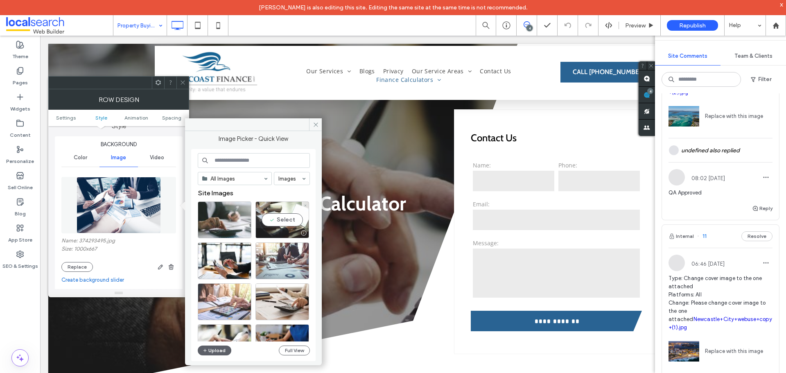
click at [288, 218] on div "Select" at bounding box center [283, 219] width 54 height 37
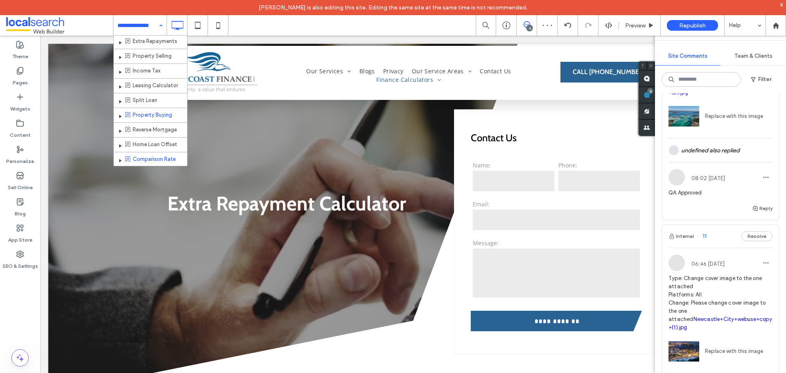
scroll to position [313, 0]
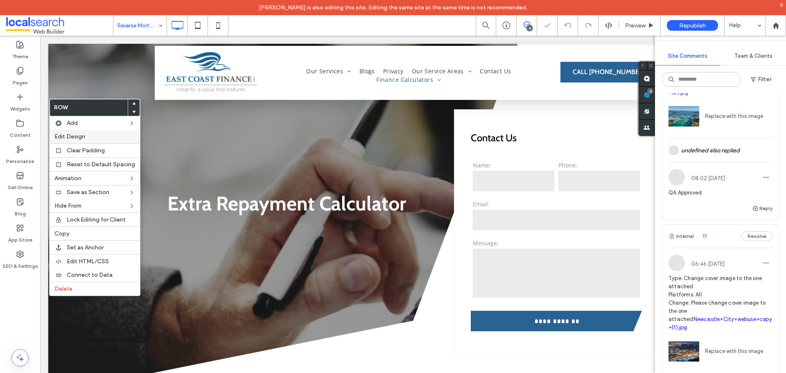
click at [87, 138] on label "Edit Design" at bounding box center [94, 136] width 81 height 7
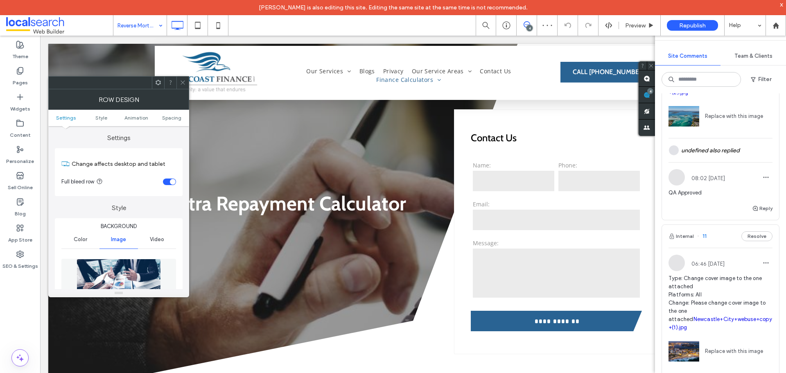
scroll to position [82, 0]
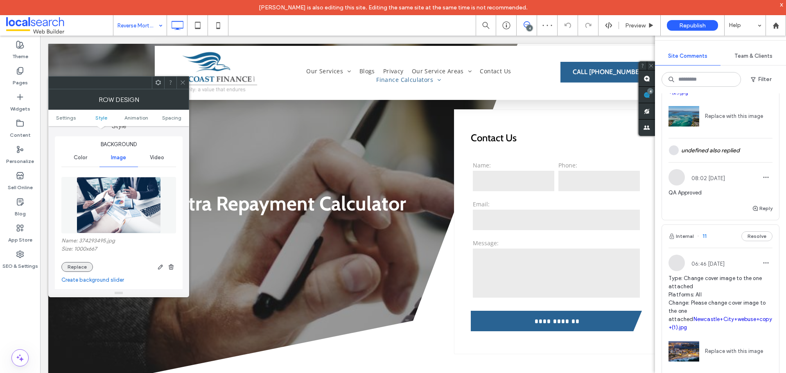
click at [68, 269] on button "Replace" at bounding box center [77, 267] width 32 height 10
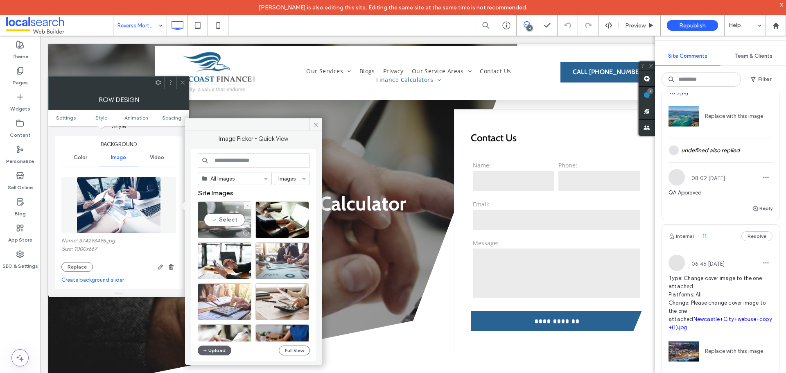
click at [233, 220] on div "Select" at bounding box center [225, 219] width 54 height 37
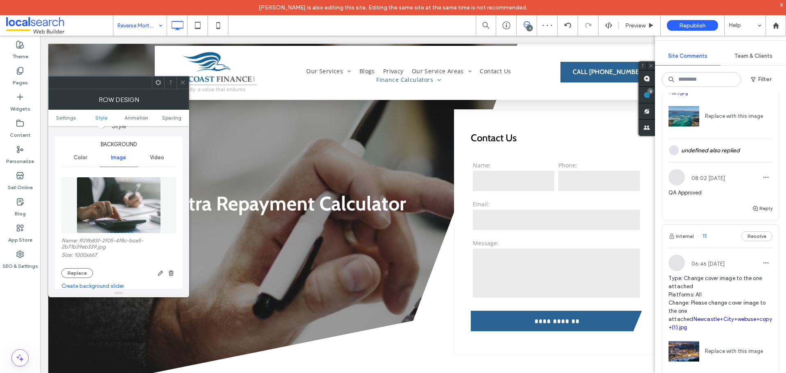
drag, startPoint x: 181, startPoint y: 83, endPoint x: 181, endPoint y: 87, distance: 4.5
click at [181, 83] on icon at bounding box center [183, 82] width 6 height 6
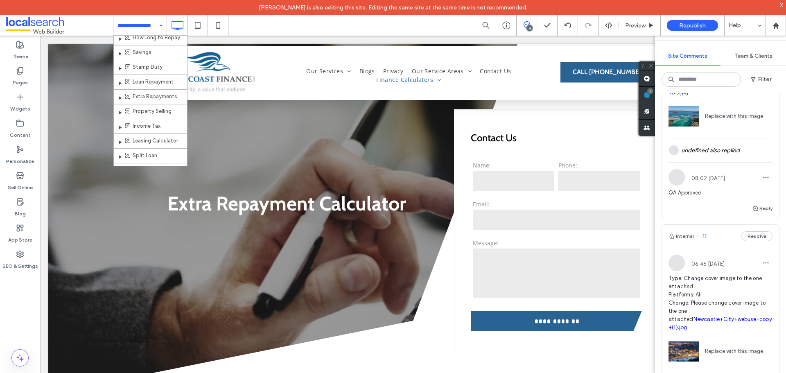
scroll to position [313, 0]
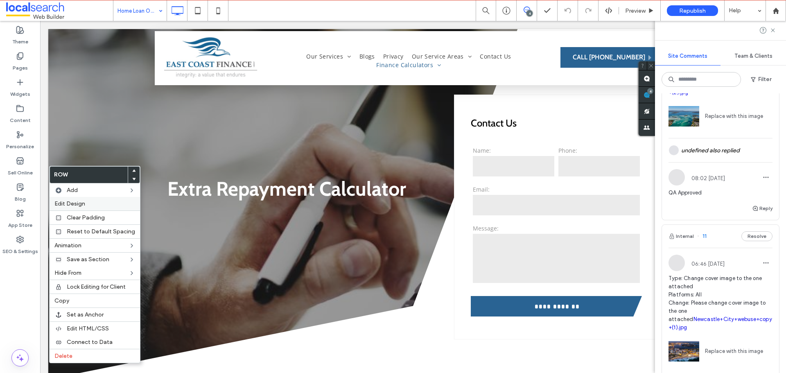
click at [63, 201] on span "Edit Design" at bounding box center [69, 203] width 31 height 7
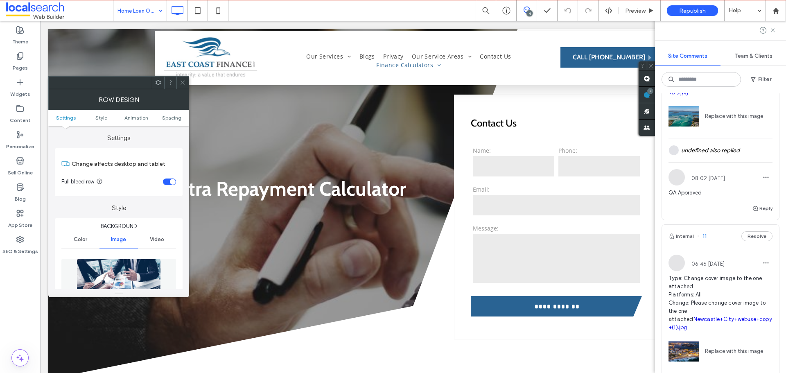
scroll to position [123, 0]
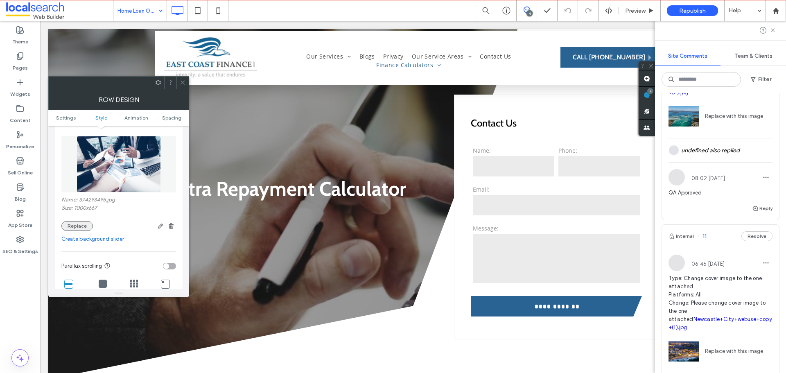
click at [77, 221] on button "Replace" at bounding box center [77, 226] width 32 height 10
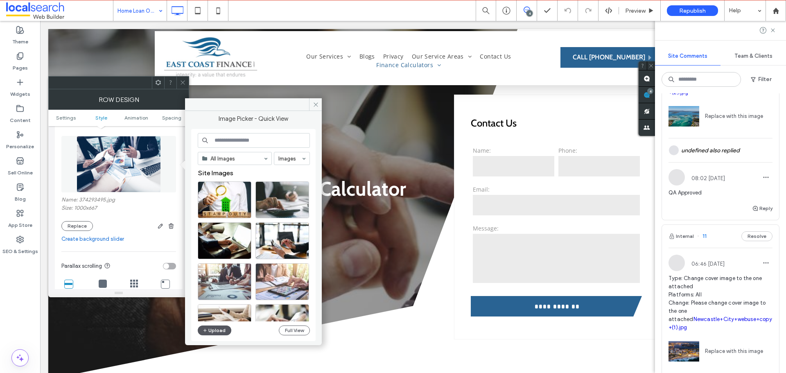
click at [224, 330] on button "Upload" at bounding box center [215, 331] width 34 height 10
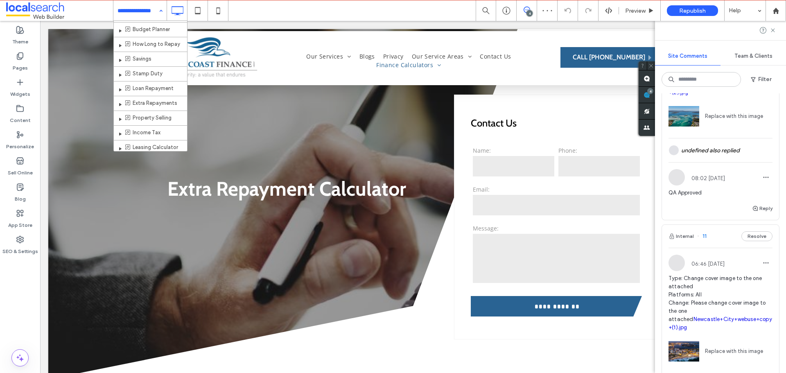
scroll to position [313, 0]
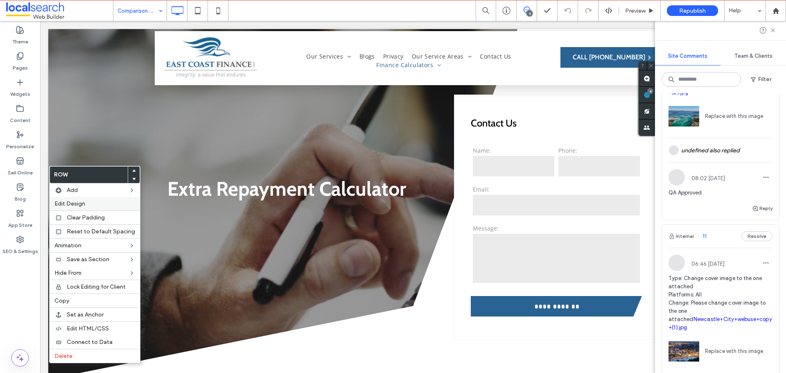
click at [68, 203] on span "Edit Design" at bounding box center [69, 203] width 31 height 7
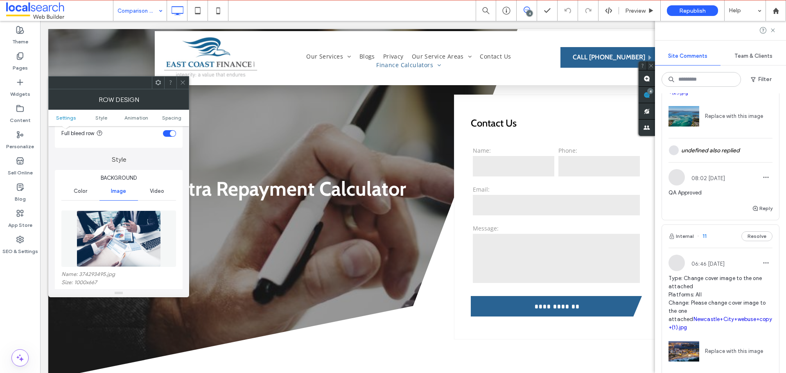
scroll to position [123, 0]
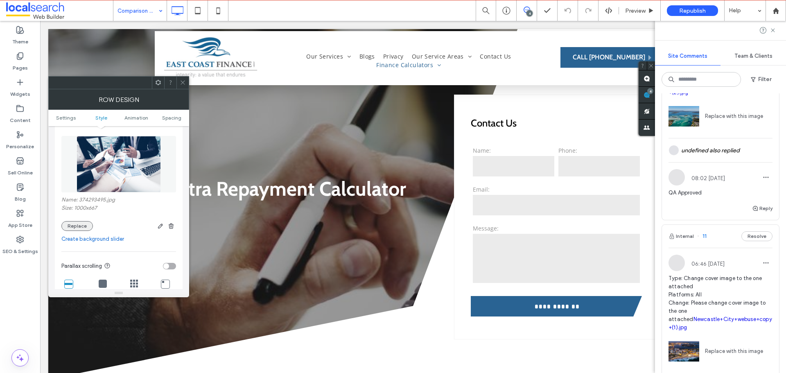
click at [77, 224] on button "Replace" at bounding box center [77, 226] width 32 height 10
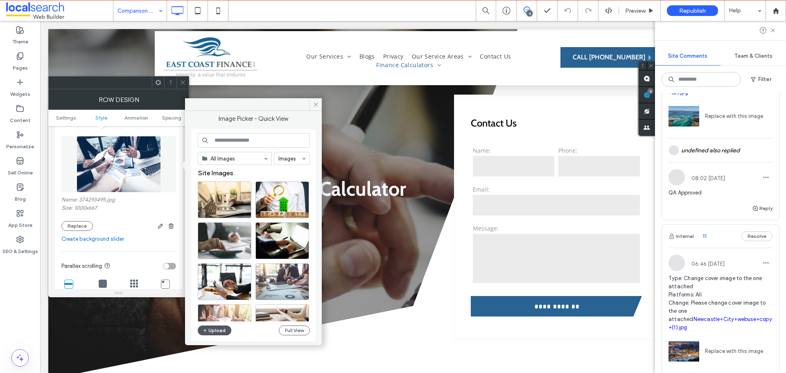
click at [213, 332] on button "Upload" at bounding box center [215, 331] width 34 height 10
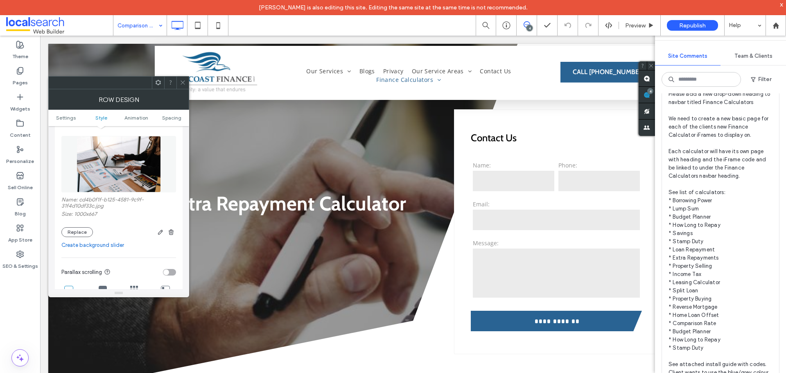
scroll to position [0, 0]
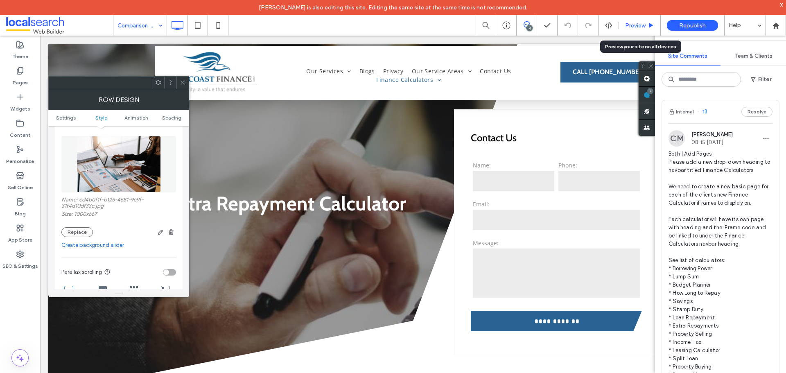
click at [627, 29] on div "Preview" at bounding box center [640, 25] width 42 height 20
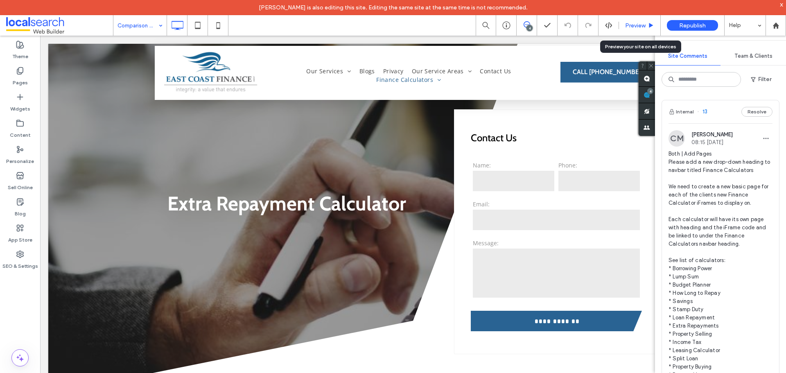
click at [622, 23] on div "Preview" at bounding box center [639, 25] width 41 height 7
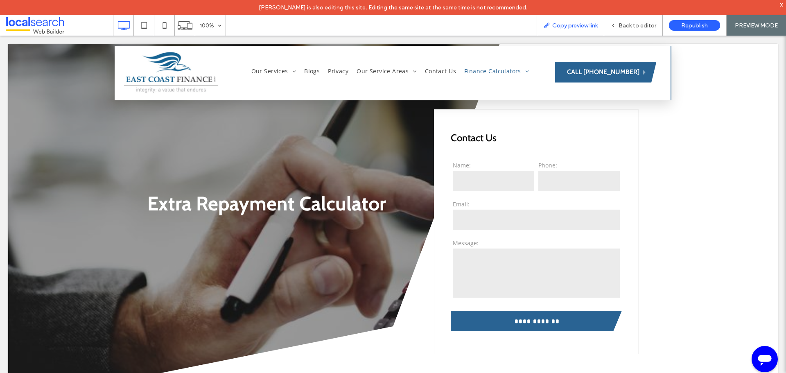
click at [586, 23] on span "Copy preview link" at bounding box center [574, 25] width 45 height 7
click at [624, 23] on span "Back to editor" at bounding box center [638, 25] width 38 height 7
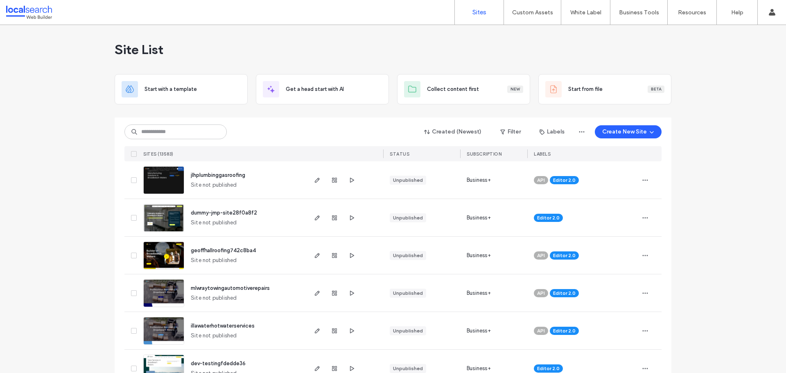
click at [308, 127] on div "Created (Newest) Filter Labels Create New Site" at bounding box center [392, 132] width 537 height 16
click at [165, 130] on input at bounding box center [175, 131] width 102 height 15
click at [525, 30] on link "Custom Templates" at bounding box center [549, 33] width 79 height 17
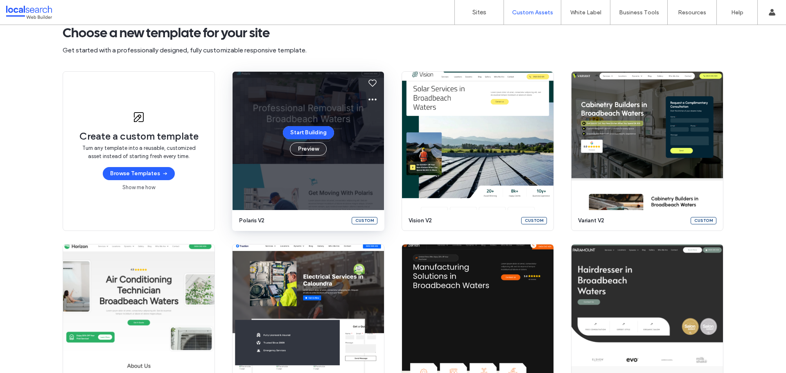
scroll to position [79, 0]
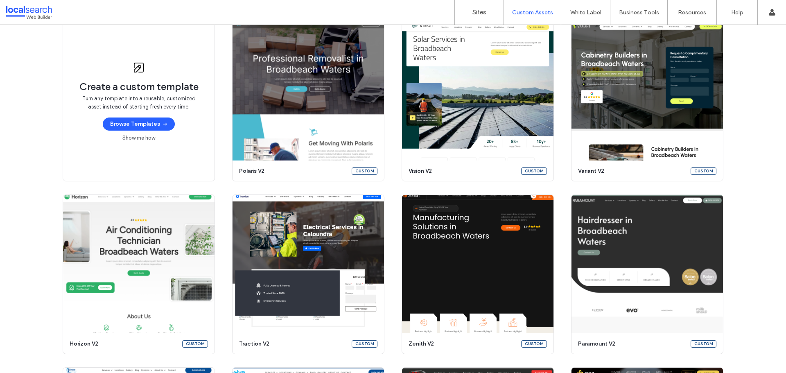
click at [28, 223] on div "Create a custom template Turn any template into a reusable, customized asset in…" at bounding box center [393, 361] width 786 height 678
